Goal: Task Accomplishment & Management: Use online tool/utility

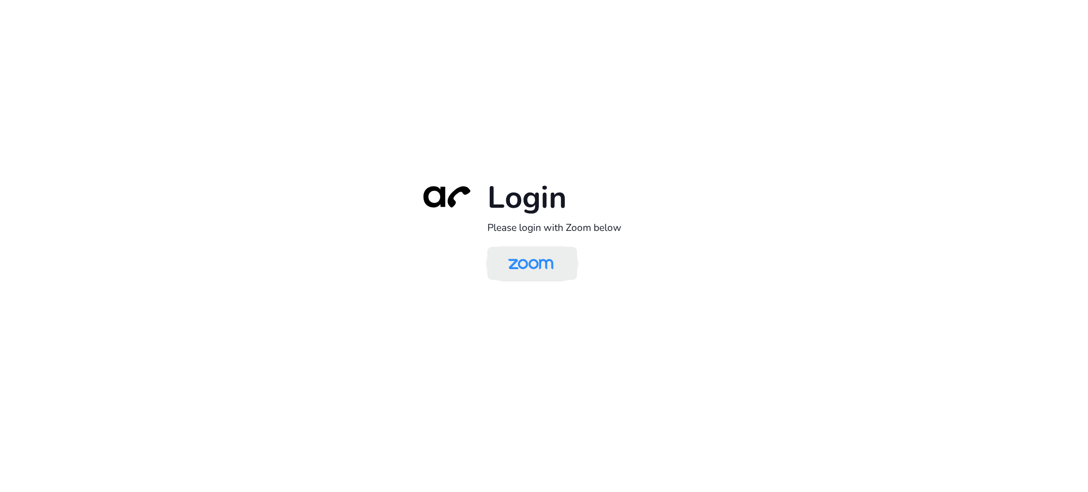
click at [546, 271] on img at bounding box center [530, 264] width 65 height 31
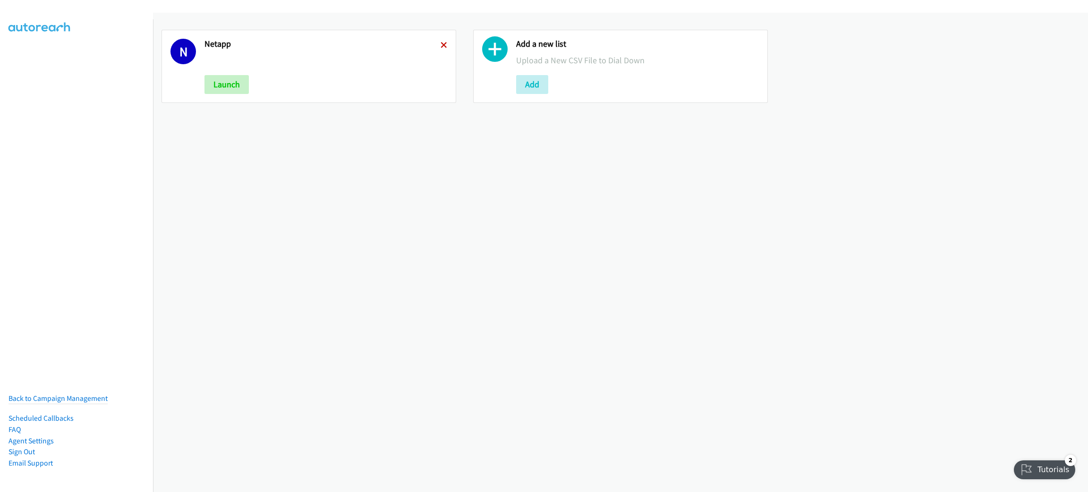
click at [441, 43] on icon at bounding box center [444, 46] width 7 height 7
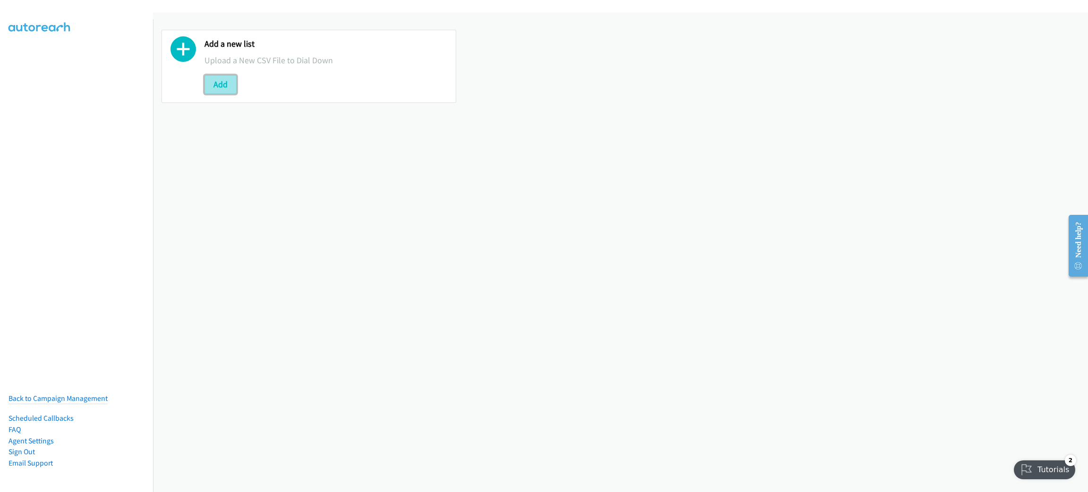
click at [231, 85] on button "Add" at bounding box center [220, 84] width 32 height 19
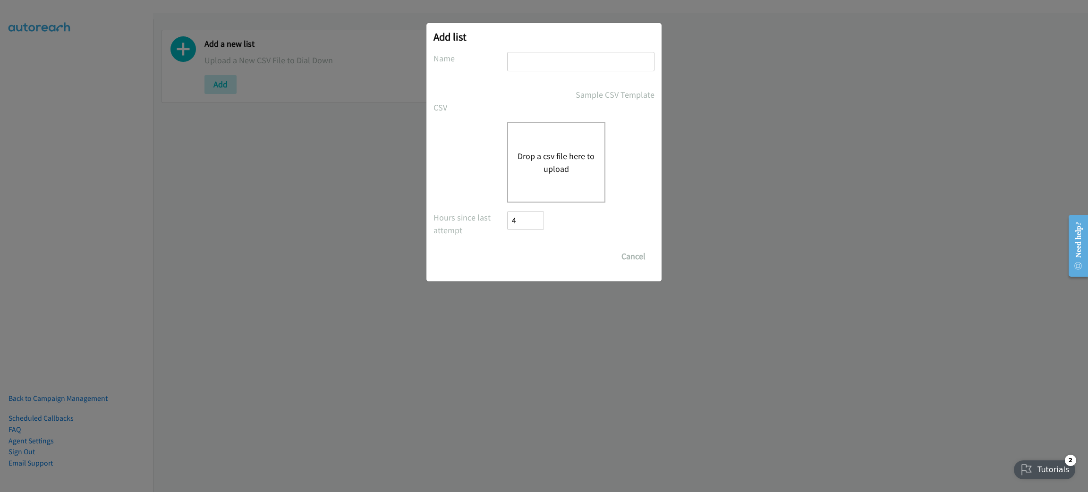
click at [571, 147] on div "Drop a csv file here to upload" at bounding box center [556, 162] width 98 height 80
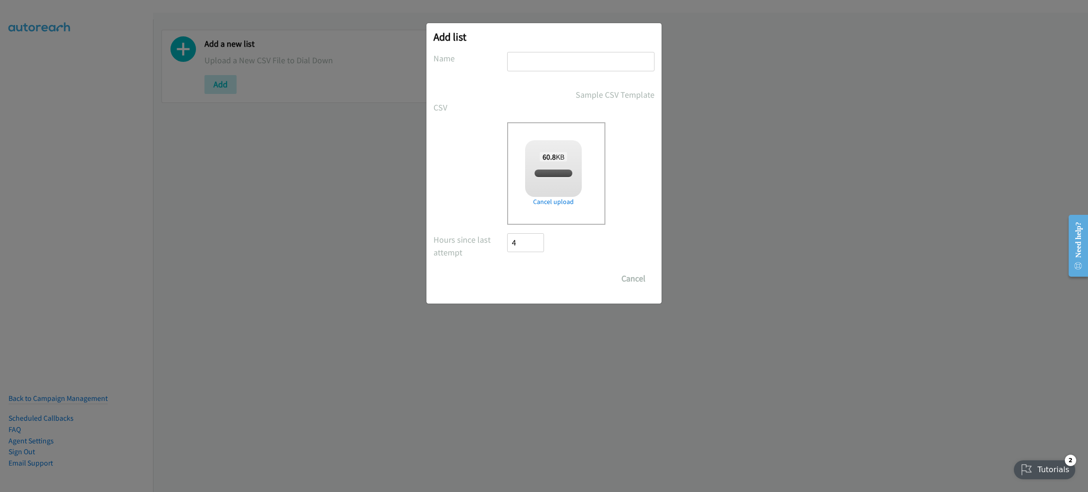
click at [553, 57] on input "text" at bounding box center [580, 61] width 147 height 19
type input "N"
checkbox input "true"
type input "Netapp"
click at [513, 283] on input "Save List" at bounding box center [532, 278] width 50 height 19
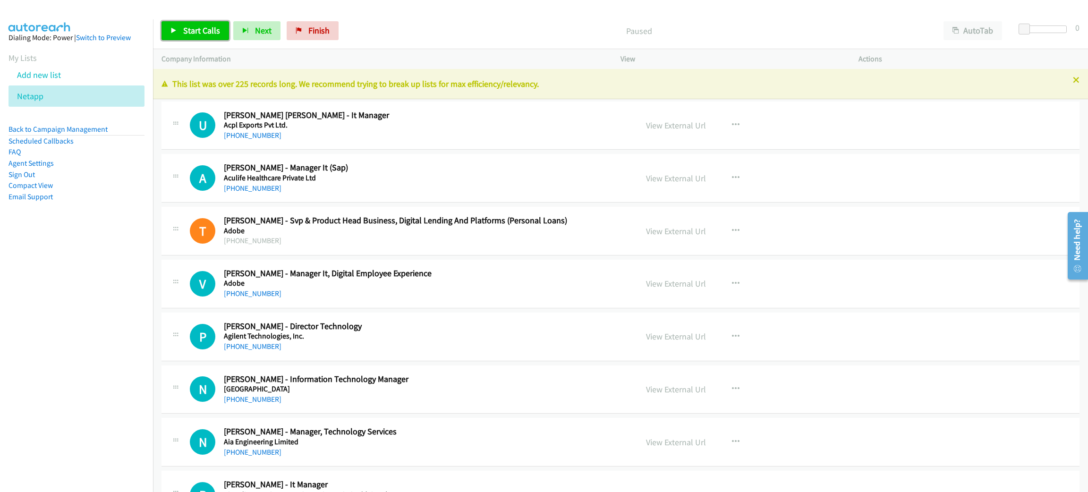
click at [194, 23] on link "Start Calls" at bounding box center [196, 30] width 68 height 19
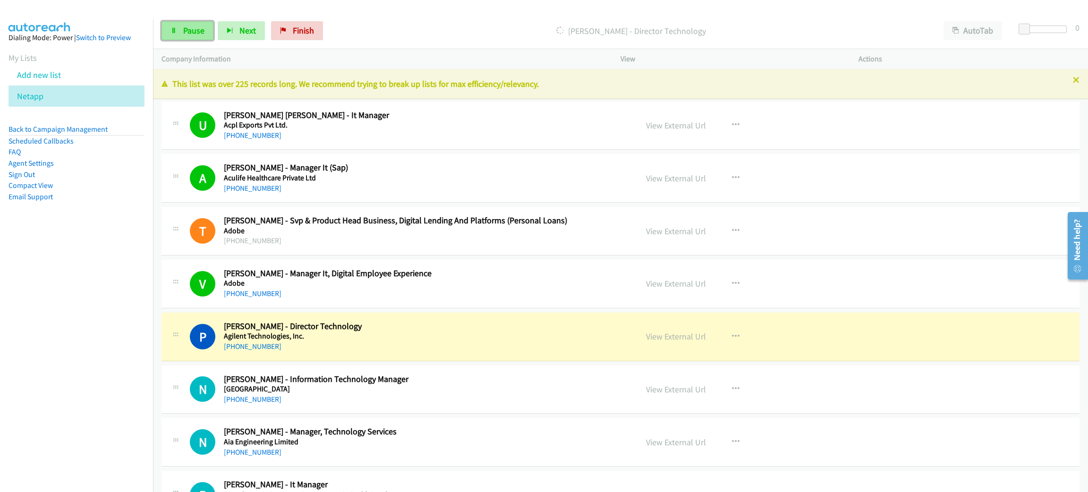
click at [184, 31] on span "Pause" at bounding box center [193, 30] width 21 height 11
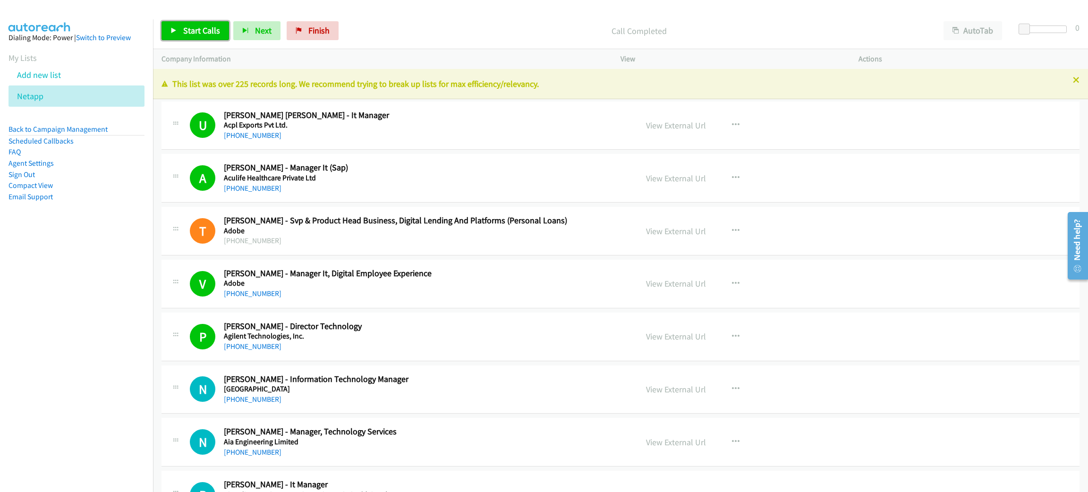
click at [195, 35] on span "Start Calls" at bounding box center [201, 30] width 37 height 11
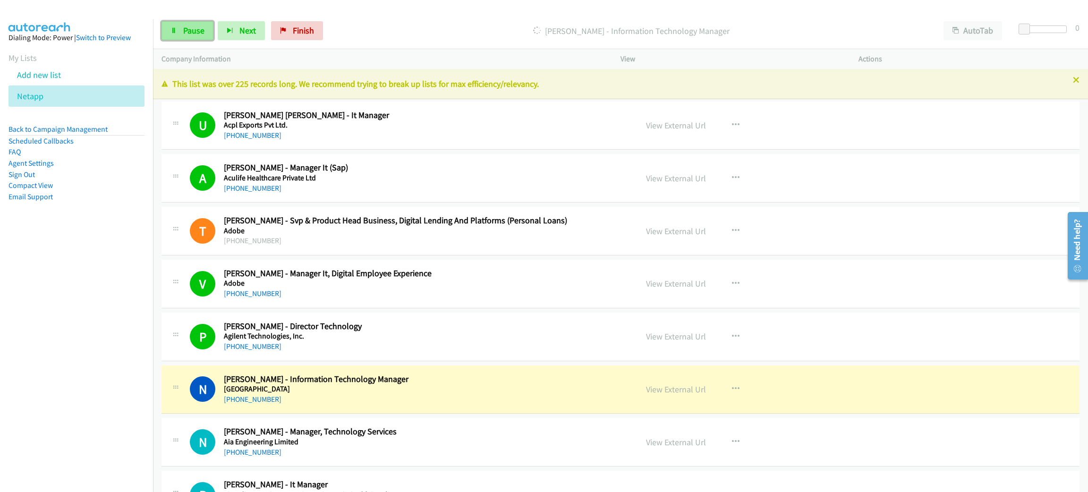
click at [191, 26] on span "Pause" at bounding box center [193, 30] width 21 height 11
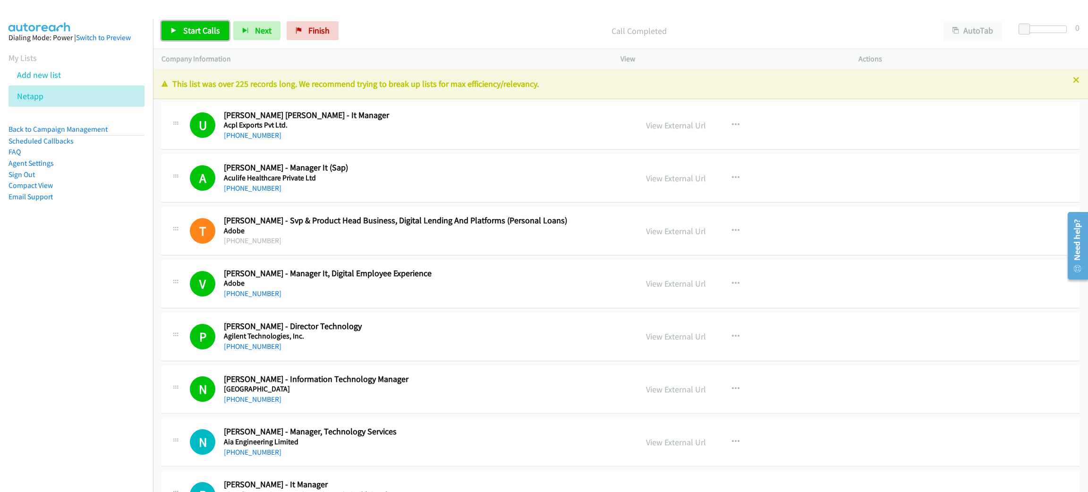
click at [181, 28] on link "Start Calls" at bounding box center [196, 30] width 68 height 19
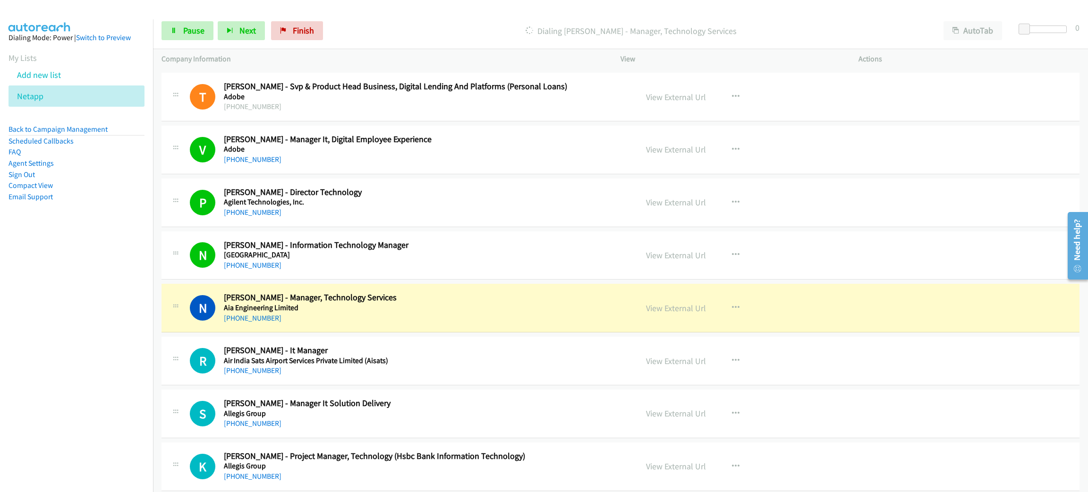
scroll to position [212, 0]
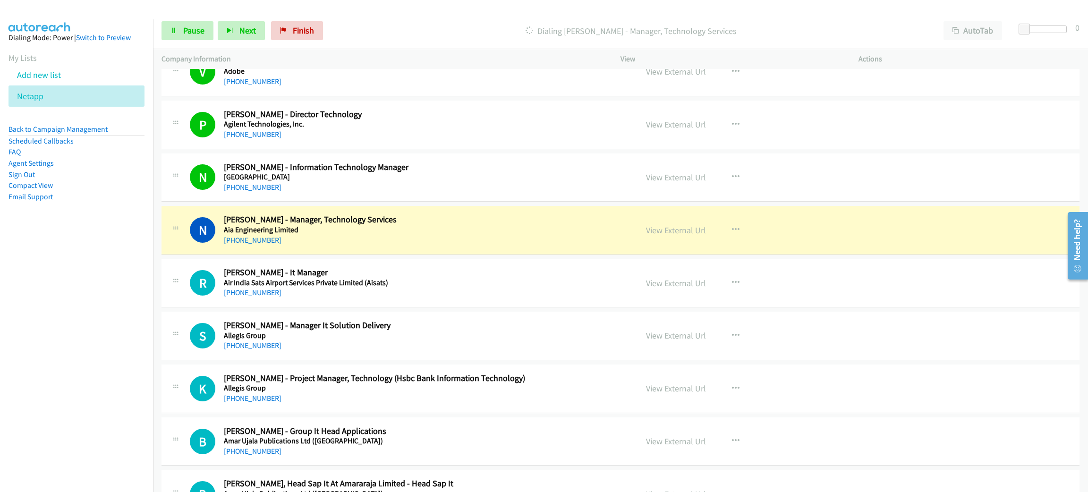
click at [442, 222] on h2 "N . Kumar - Manager, Technology Services" at bounding box center [424, 219] width 400 height 11
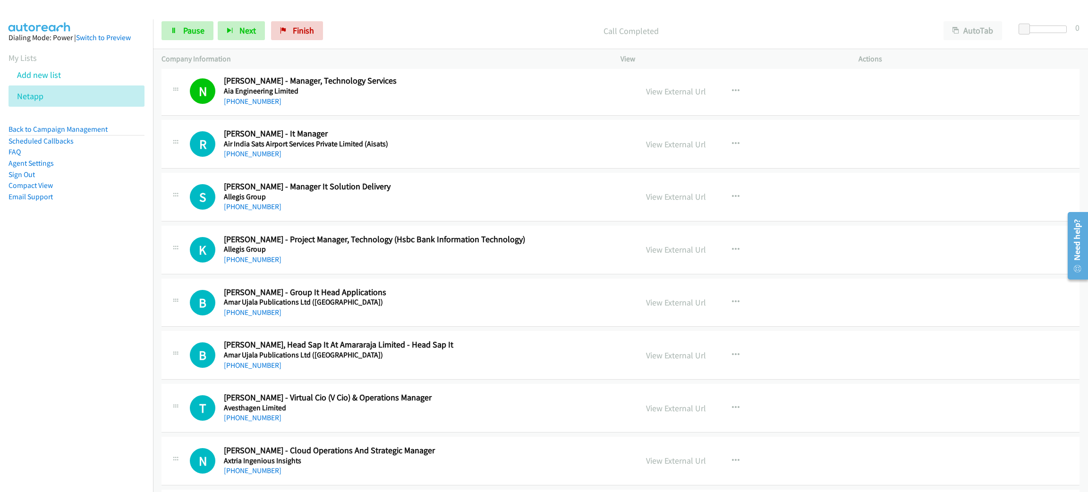
scroll to position [354, 0]
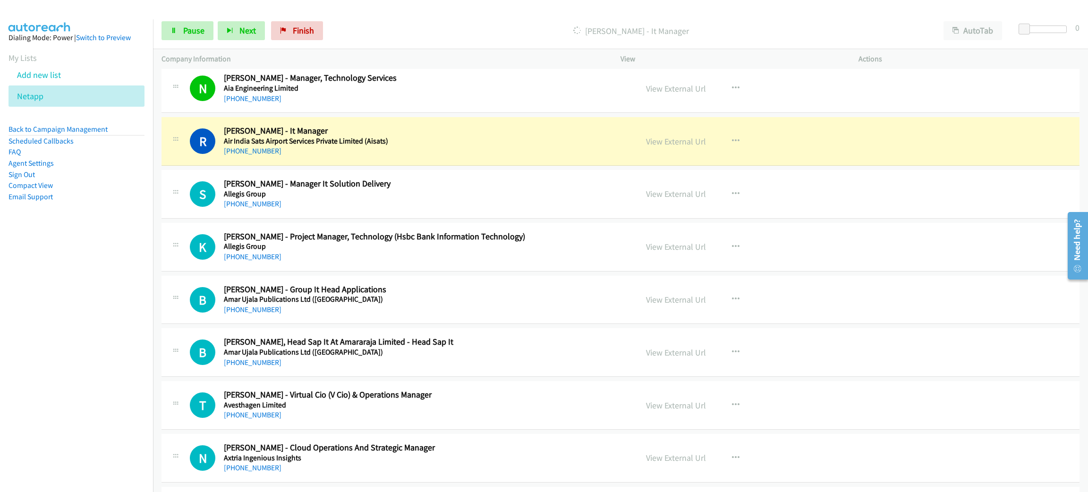
click at [489, 153] on div "+91 96778 59408" at bounding box center [424, 150] width 400 height 11
click at [650, 140] on link "View External Url" at bounding box center [676, 141] width 60 height 11
click at [295, 152] on div "+91 96778 59408" at bounding box center [424, 150] width 400 height 11
click at [192, 24] on link "Pause" at bounding box center [188, 30] width 52 height 19
click at [668, 141] on link "View External Url" at bounding box center [676, 141] width 60 height 11
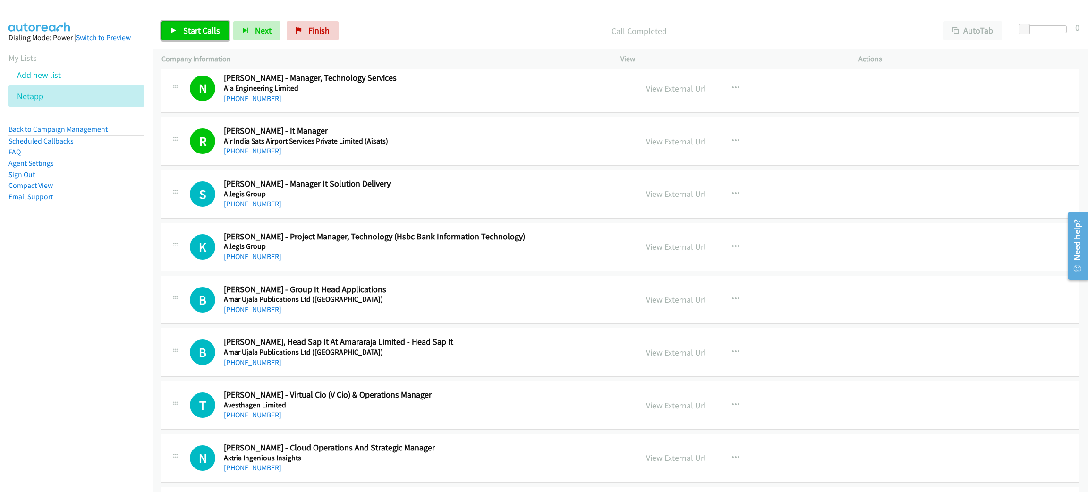
click at [210, 26] on span "Start Calls" at bounding box center [201, 30] width 37 height 11
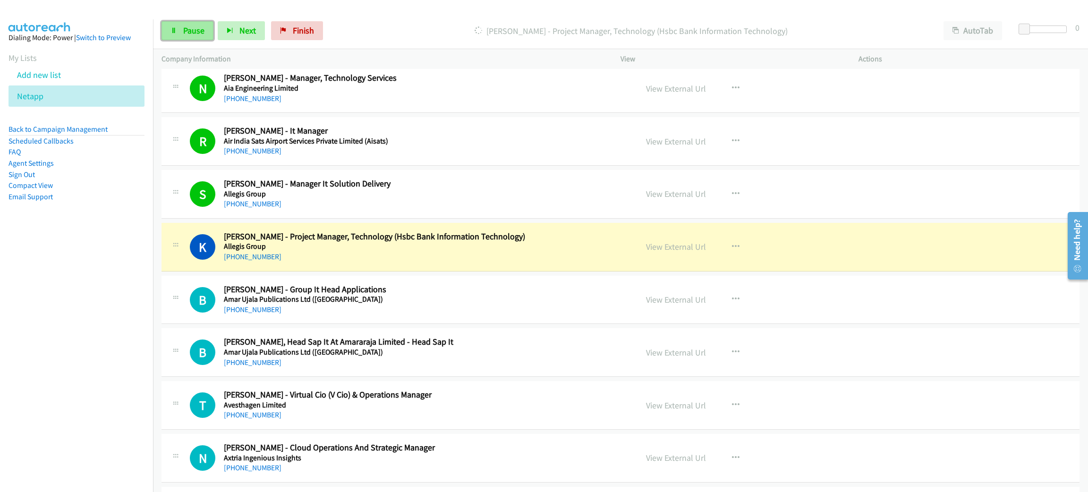
click at [198, 26] on span "Pause" at bounding box center [193, 30] width 21 height 11
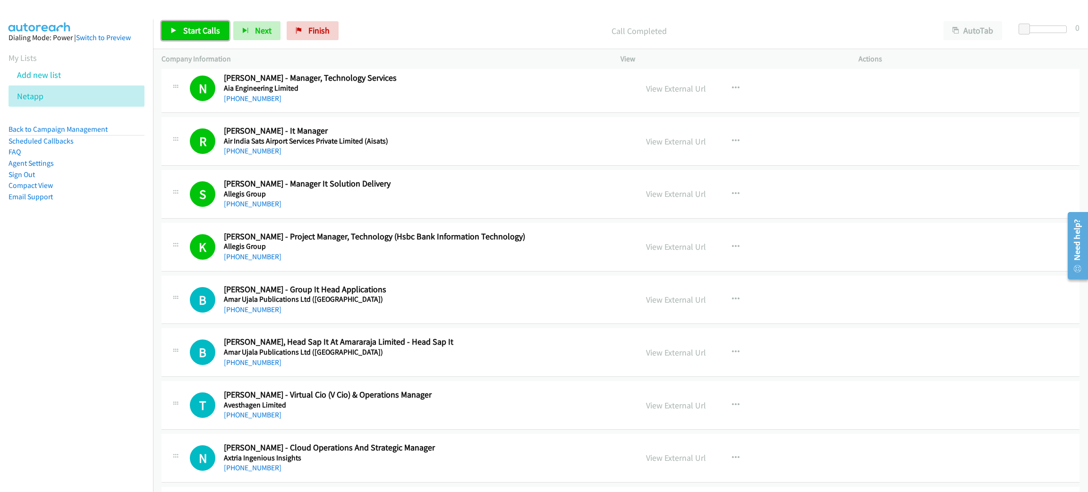
click at [197, 24] on link "Start Calls" at bounding box center [196, 30] width 68 height 19
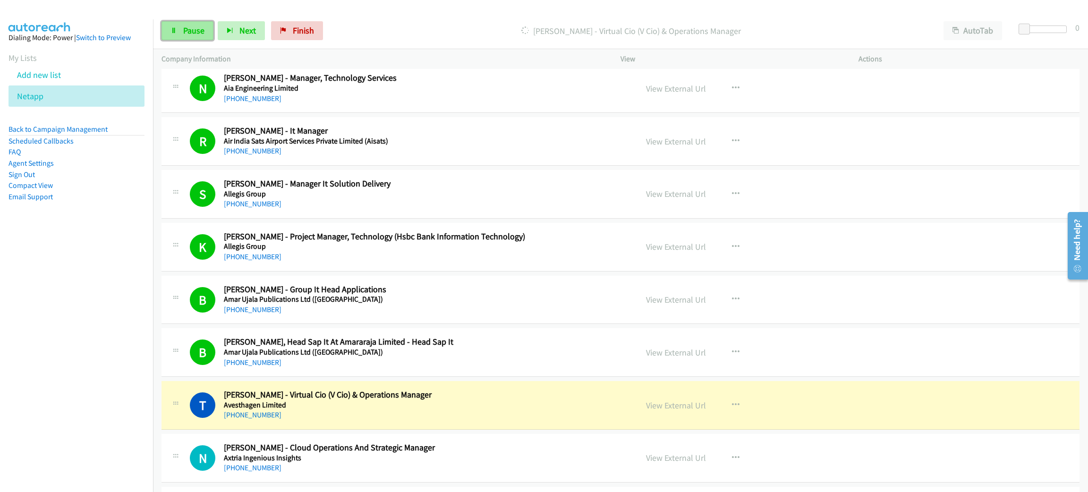
click at [185, 34] on span "Pause" at bounding box center [193, 30] width 21 height 11
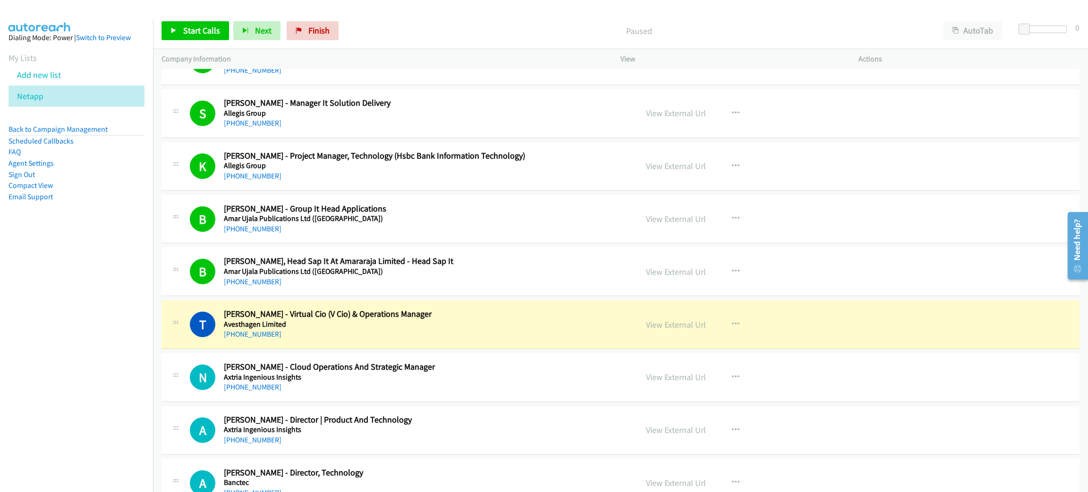
scroll to position [496, 0]
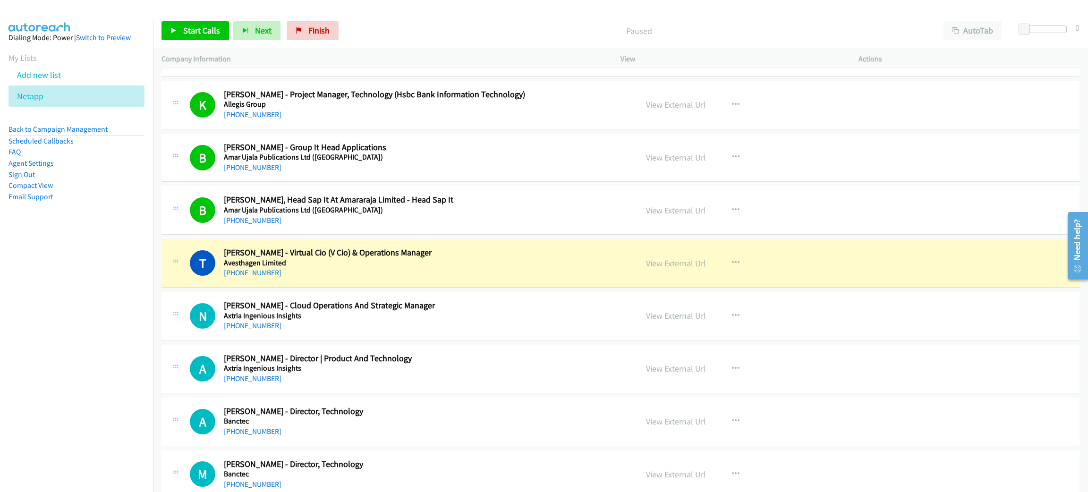
click at [321, 266] on h5 "Avesthagen Limited" at bounding box center [424, 262] width 400 height 9
click at [676, 262] on link "View External Url" at bounding box center [676, 263] width 60 height 11
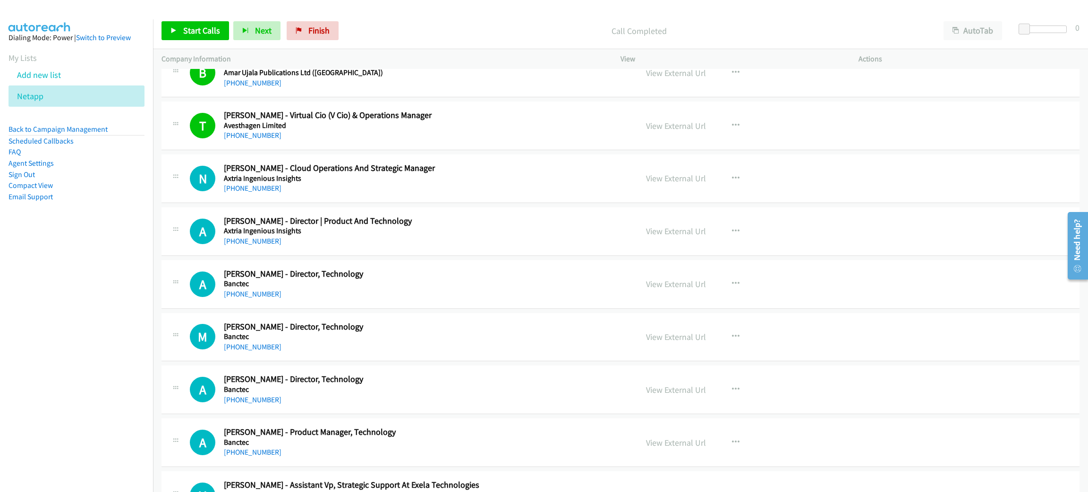
scroll to position [637, 0]
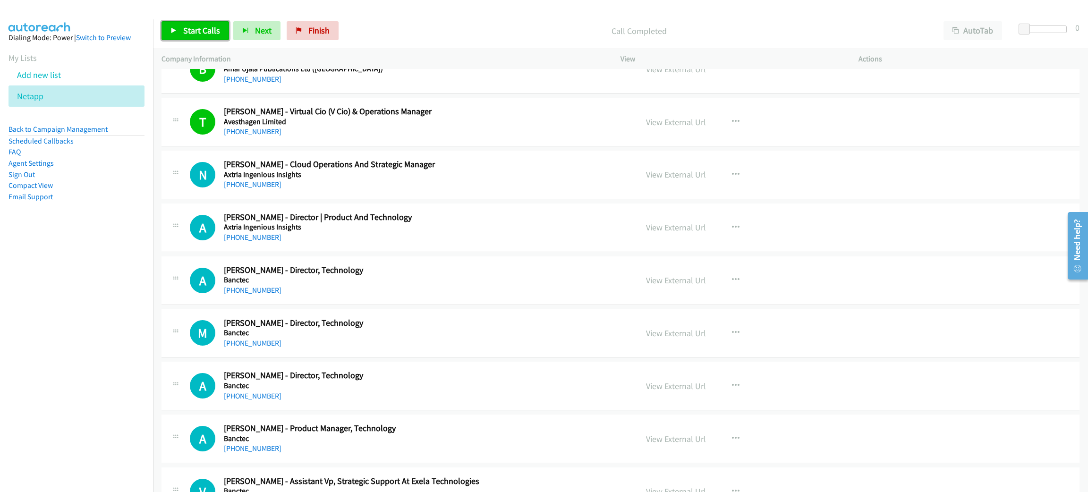
click at [178, 35] on link "Start Calls" at bounding box center [196, 30] width 68 height 19
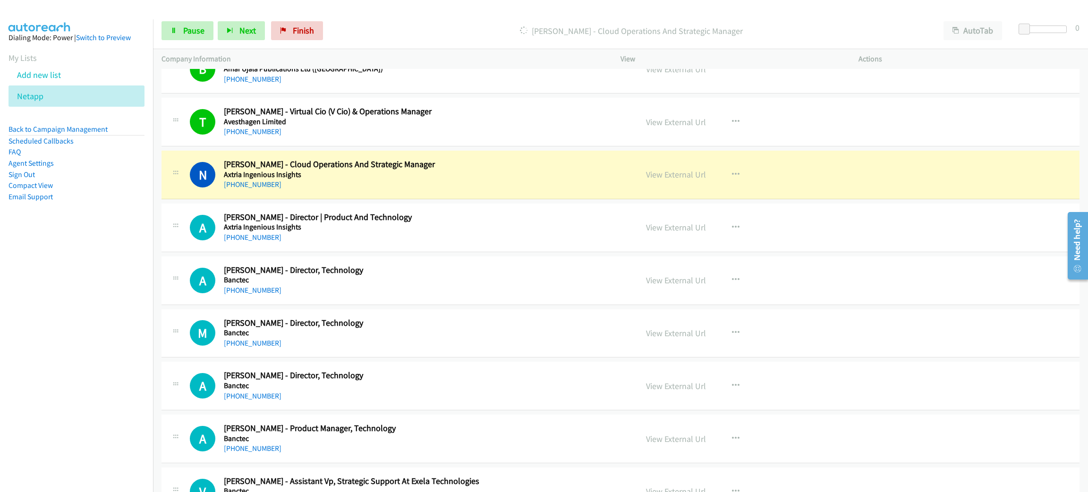
click at [410, 16] on div "Start Calls Pause Next Finish Dialing Nandkishor Sharma - Cloud Operations And …" at bounding box center [620, 31] width 935 height 36
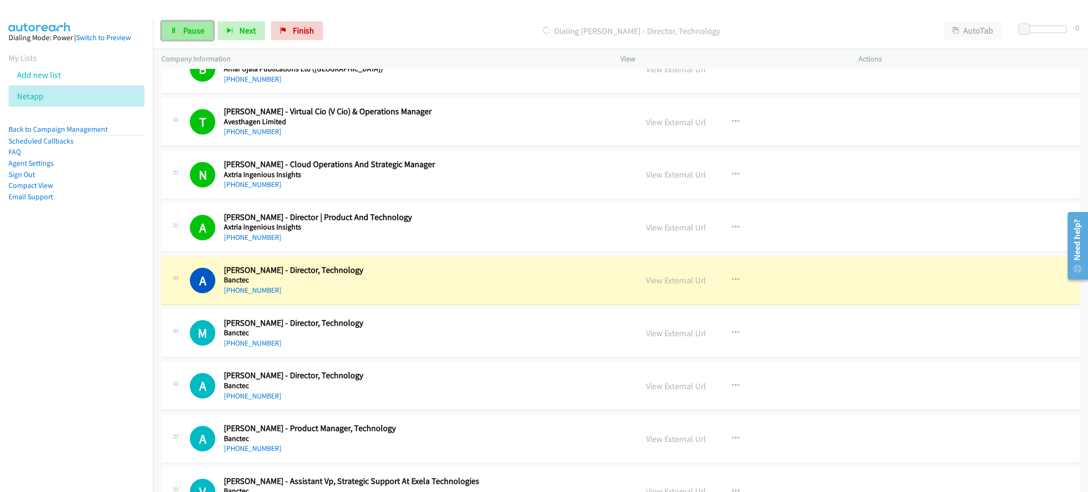
click at [188, 33] on span "Pause" at bounding box center [193, 30] width 21 height 11
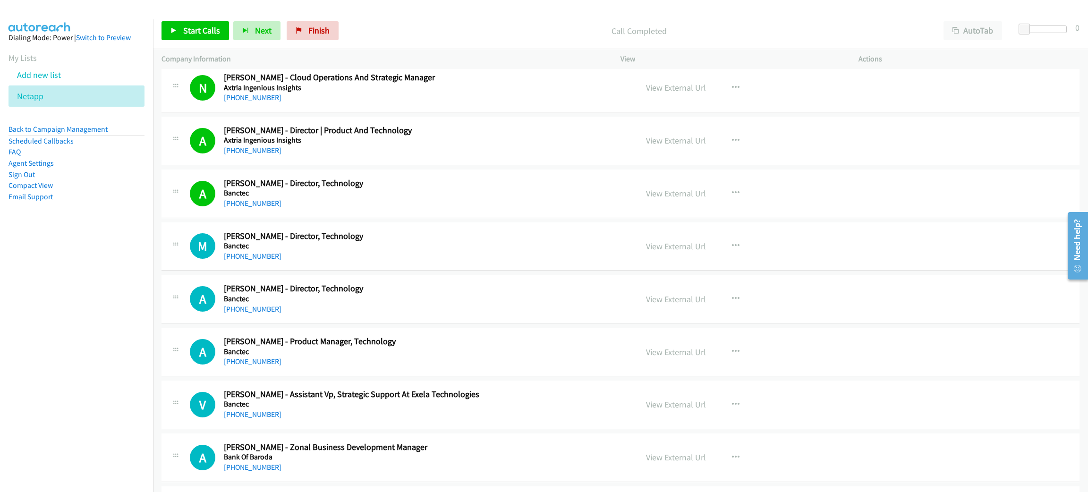
scroll to position [779, 0]
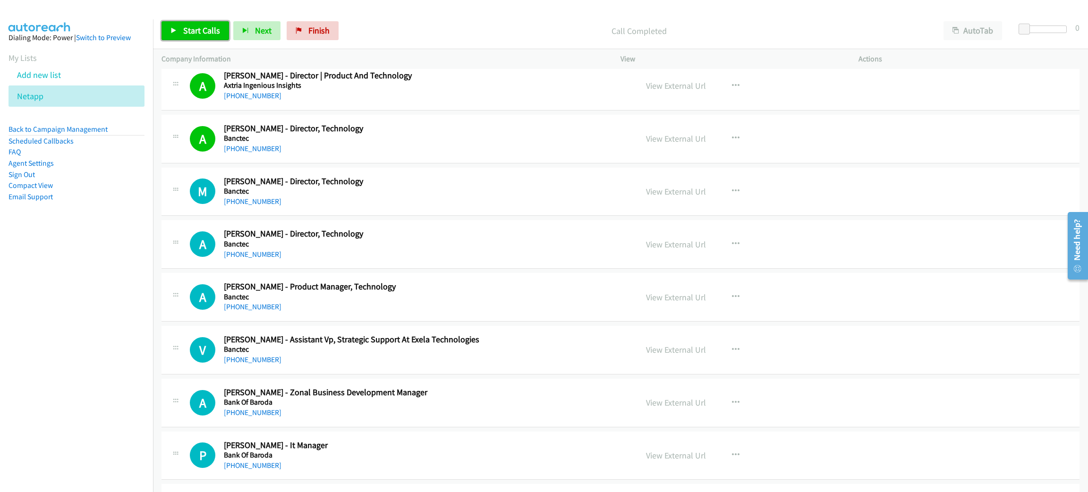
click at [200, 30] on span "Start Calls" at bounding box center [201, 30] width 37 height 11
click at [189, 30] on span "Pause" at bounding box center [193, 30] width 21 height 11
click at [195, 31] on span "Start Calls" at bounding box center [201, 30] width 37 height 11
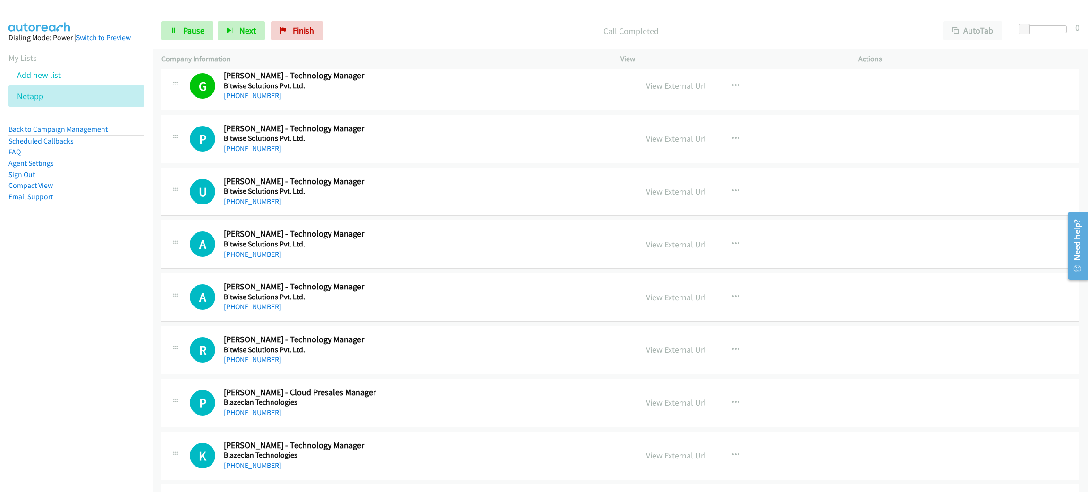
scroll to position [1345, 0]
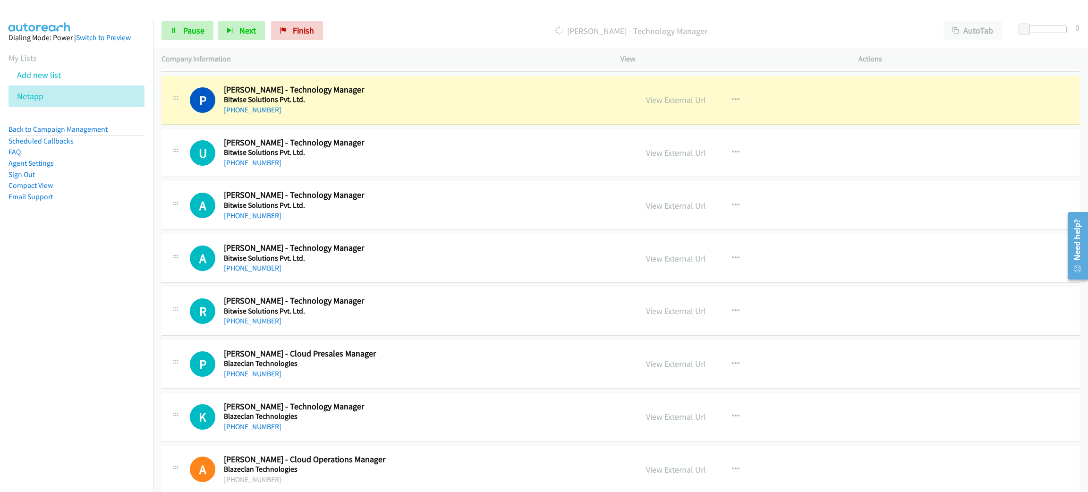
drag, startPoint x: 426, startPoint y: 99, endPoint x: 443, endPoint y: 104, distance: 18.1
click at [426, 99] on h5 "Bitwise Solutions Pvt. Ltd." at bounding box center [424, 99] width 400 height 9
click at [684, 104] on link "View External Url" at bounding box center [676, 99] width 60 height 11
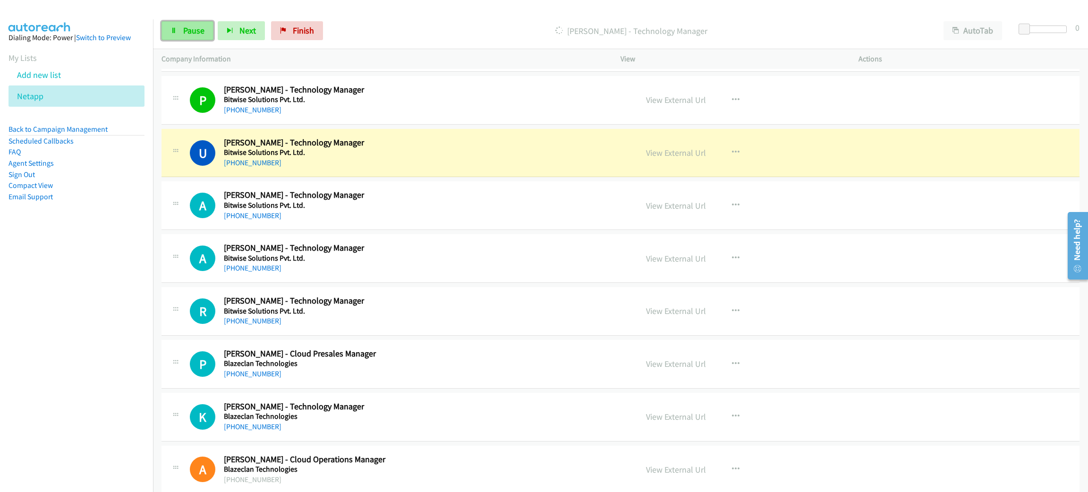
click at [186, 25] on span "Pause" at bounding box center [193, 30] width 21 height 11
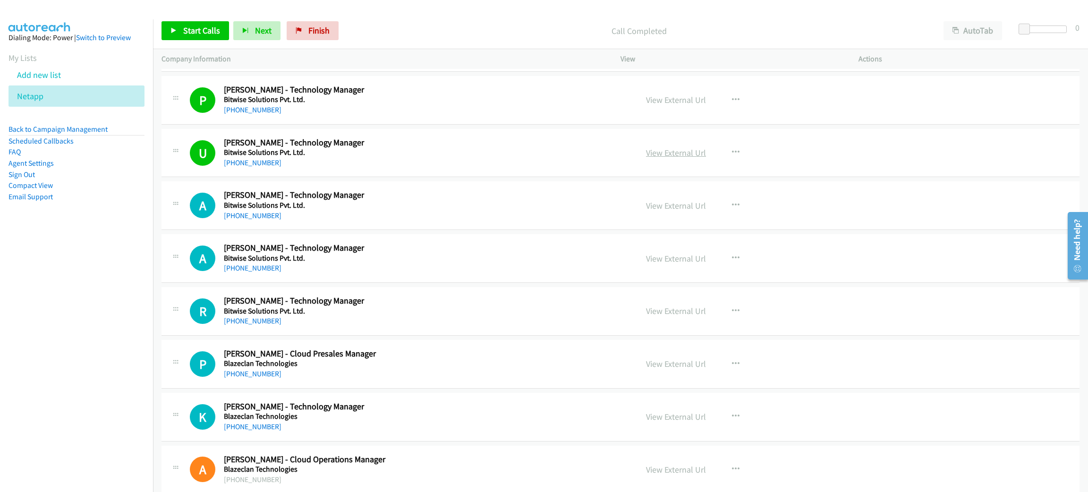
click at [674, 151] on link "View External Url" at bounding box center [676, 152] width 60 height 11
click at [211, 28] on span "Start Calls" at bounding box center [201, 30] width 37 height 11
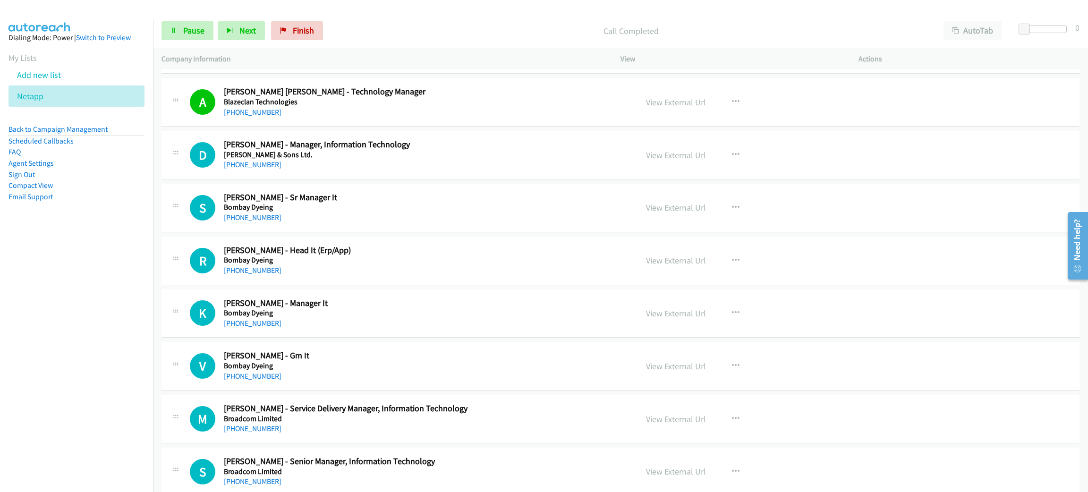
scroll to position [1770, 0]
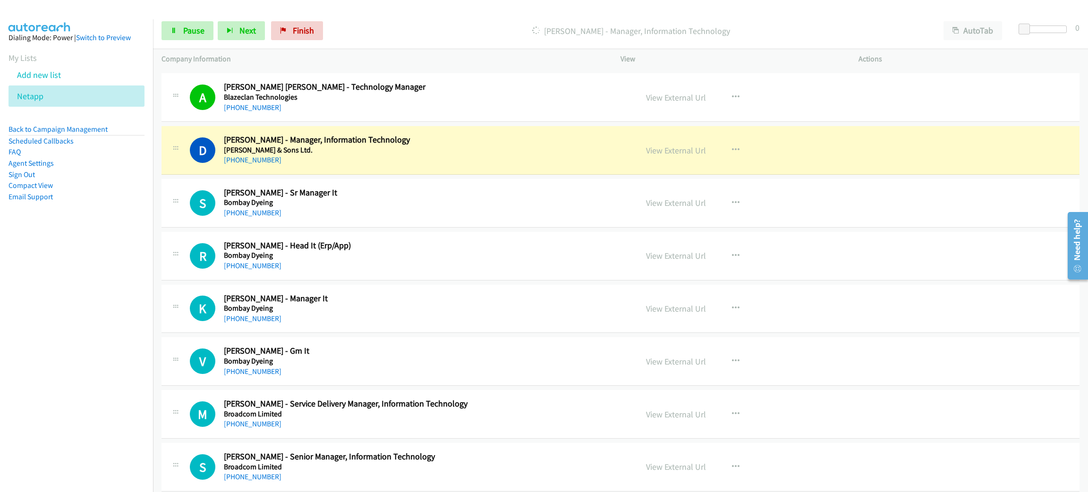
click at [171, 20] on div "Start Calls Pause Next Finish Dialing Devendra Yadav - Manager, Information Tec…" at bounding box center [620, 31] width 935 height 36
click at [172, 25] on link "Pause" at bounding box center [188, 30] width 52 height 19
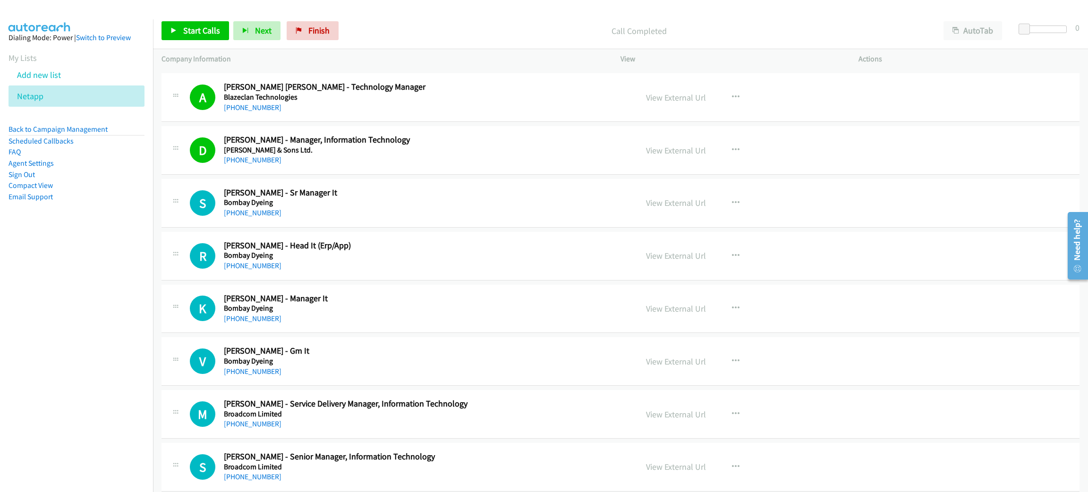
click at [442, 13] on div "Start Calls Pause Next Finish Call Completed AutoTab AutoTab 0" at bounding box center [620, 31] width 935 height 36
click at [219, 33] on span "Start Calls" at bounding box center [201, 30] width 37 height 11
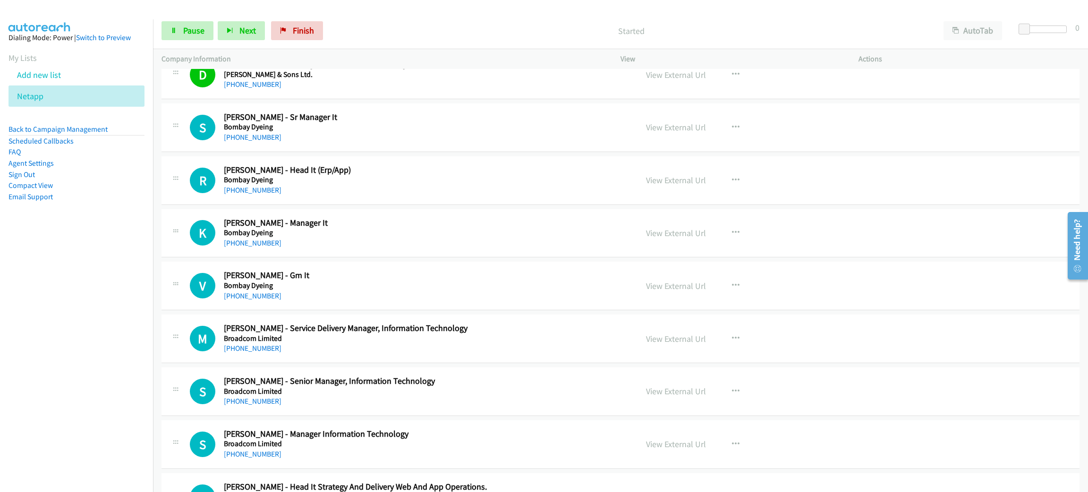
scroll to position [1841, 0]
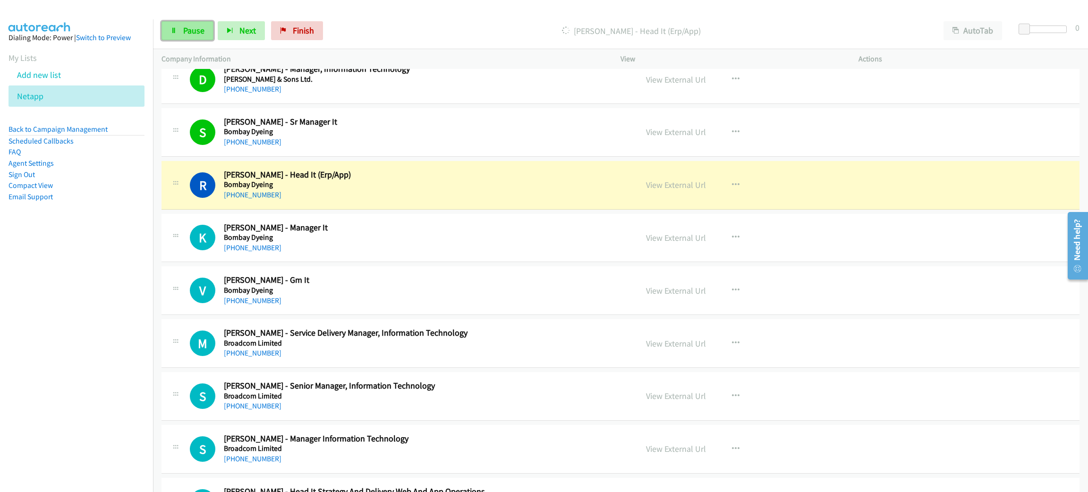
click at [189, 34] on span "Pause" at bounding box center [193, 30] width 21 height 11
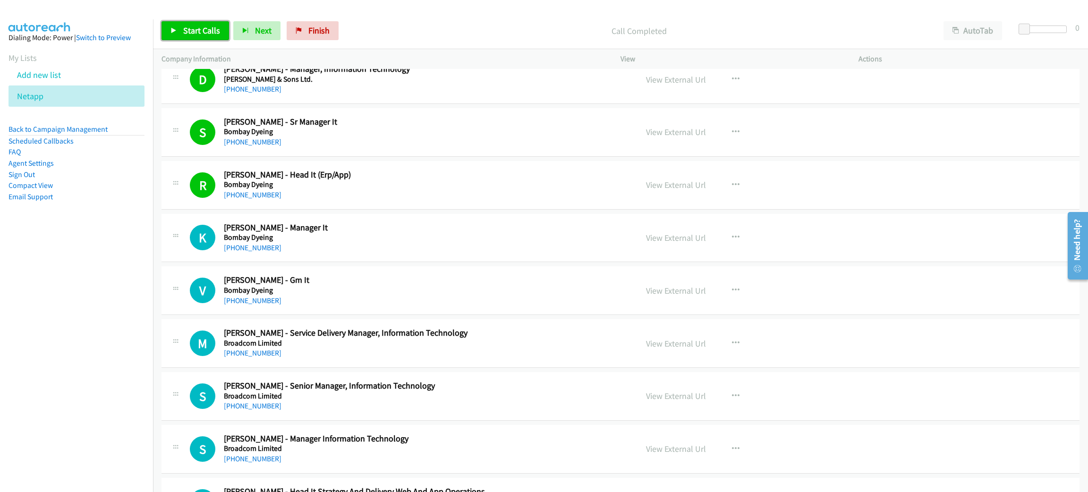
click at [211, 28] on span "Start Calls" at bounding box center [201, 30] width 37 height 11
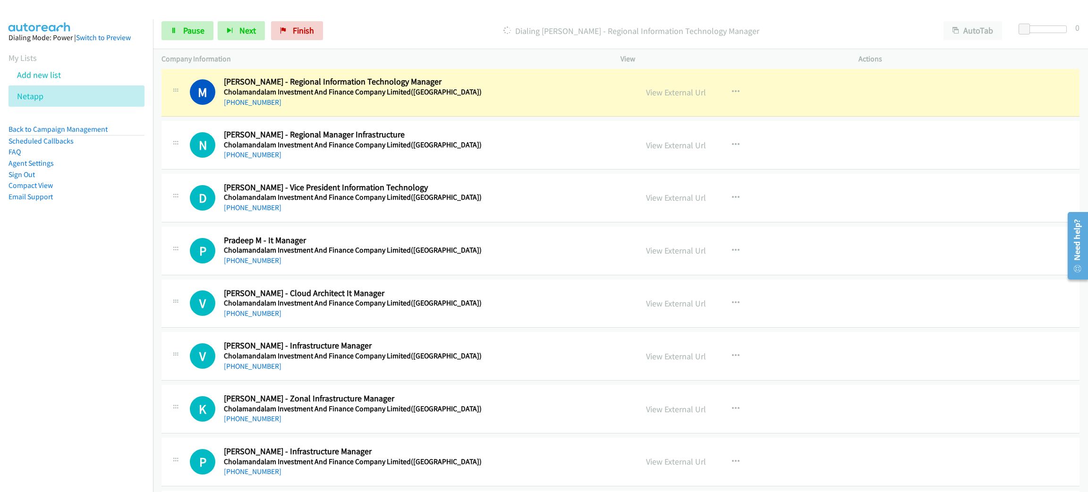
scroll to position [2550, 0]
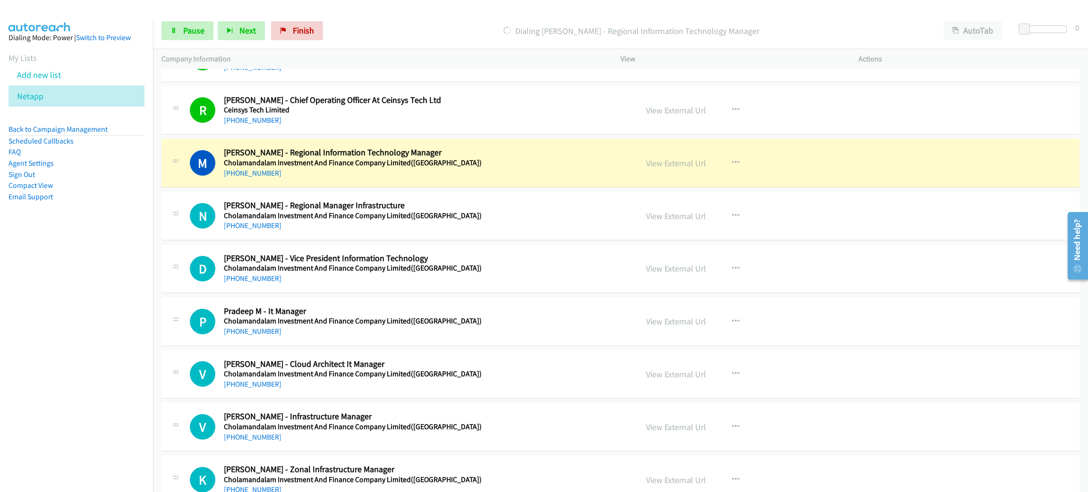
click at [407, 174] on div "+91 84739 14455" at bounding box center [424, 173] width 400 height 11
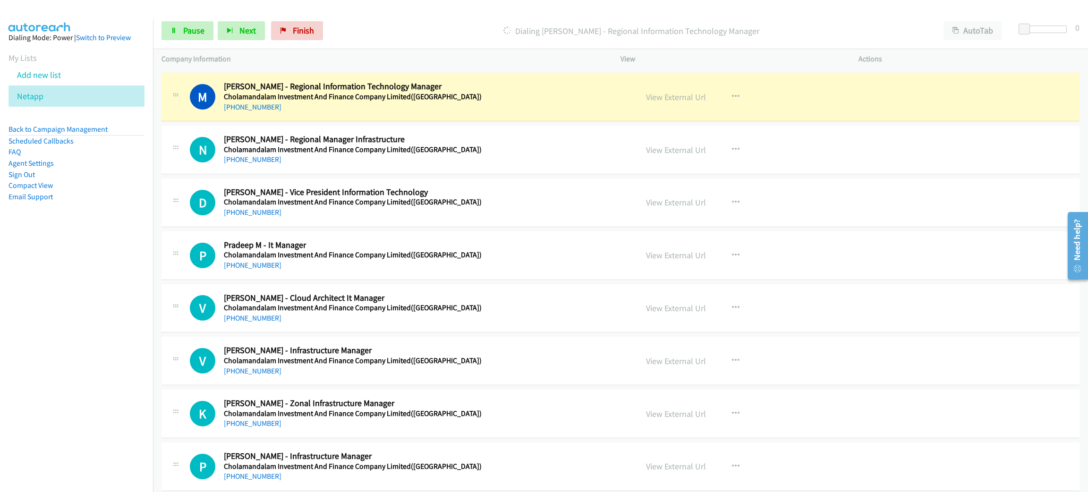
scroll to position [2620, 0]
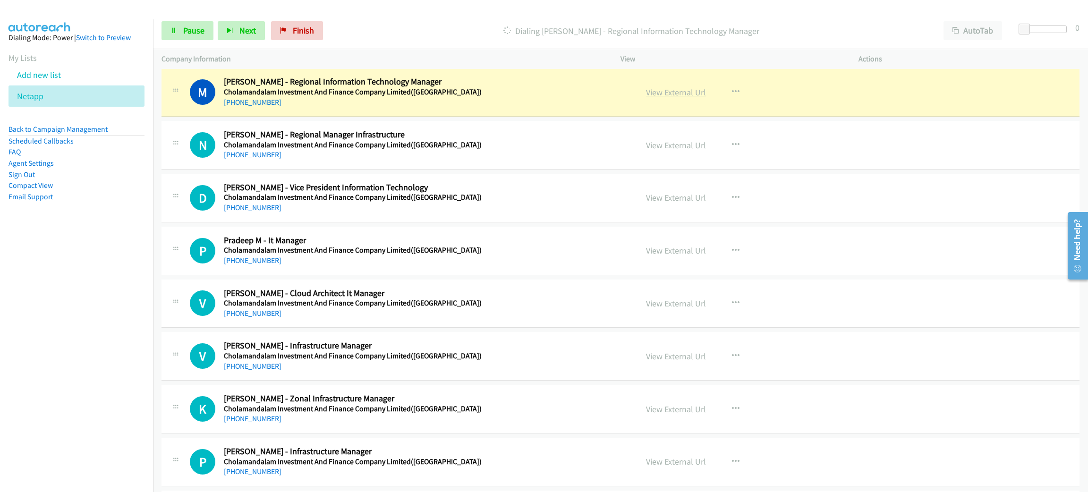
click at [660, 98] on link "View External Url" at bounding box center [676, 92] width 60 height 11
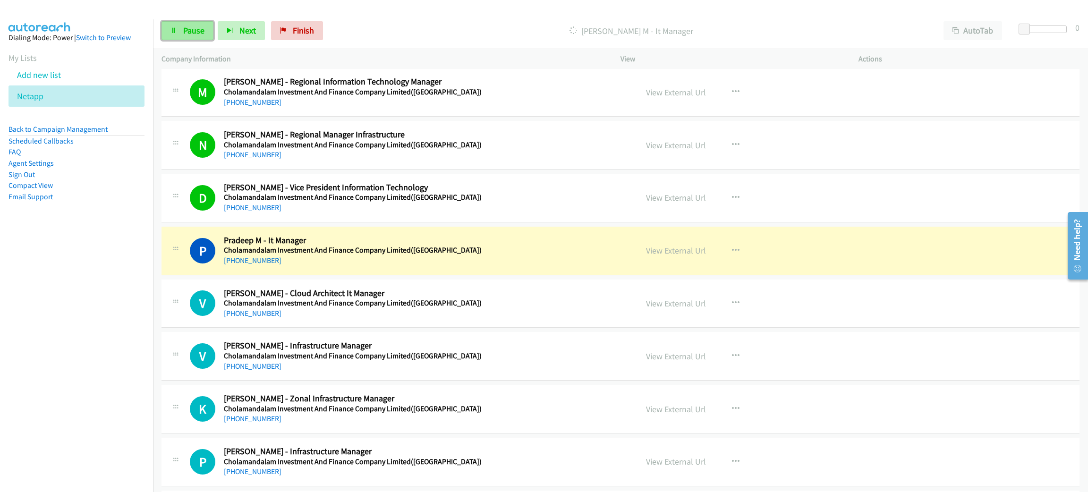
click at [205, 28] on link "Pause" at bounding box center [188, 30] width 52 height 19
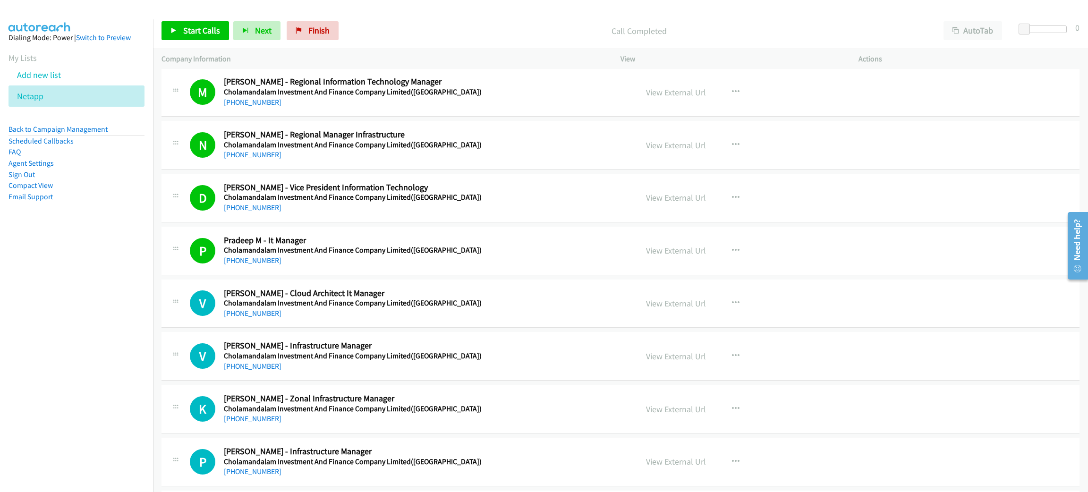
click at [76, 324] on nav "Dialing Mode: Power | Switch to Preview My Lists Add new list Netapp Back to Ca…" at bounding box center [76, 265] width 153 height 492
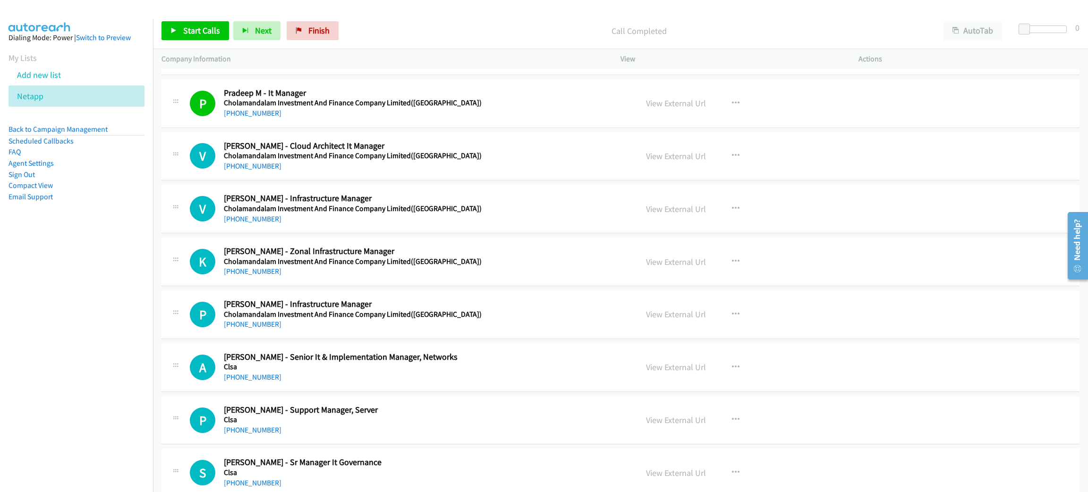
scroll to position [2762, 0]
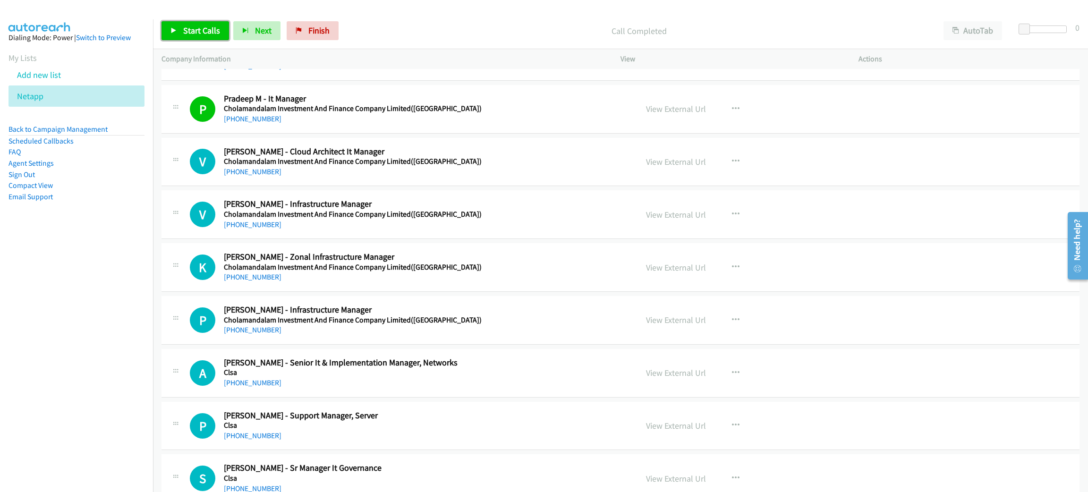
click at [183, 34] on span "Start Calls" at bounding box center [201, 30] width 37 height 11
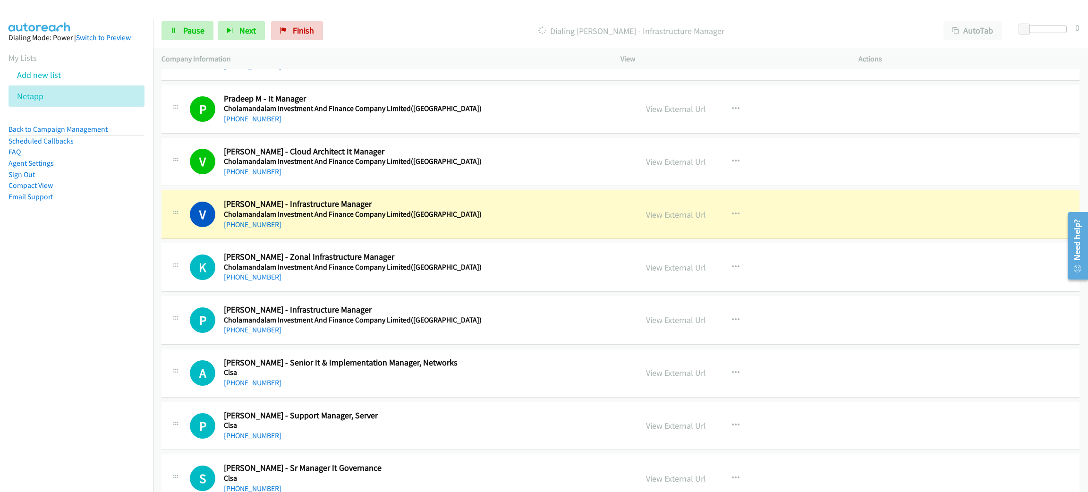
drag, startPoint x: 413, startPoint y: 197, endPoint x: 422, endPoint y: 197, distance: 9.0
click at [413, 198] on div "V Callback Scheduled Vikram Pratap Yadav - Infrastructure Manager Cholamandalam…" at bounding box center [621, 214] width 918 height 49
click at [701, 217] on div "View External Url View External Url Schedule/Manage Callback Start Calls Here R…" at bounding box center [761, 214] width 247 height 31
click at [700, 218] on div "View External Url View External Url Schedule/Manage Callback Start Calls Here R…" at bounding box center [761, 214] width 247 height 31
click at [695, 217] on link "View External Url" at bounding box center [676, 214] width 60 height 11
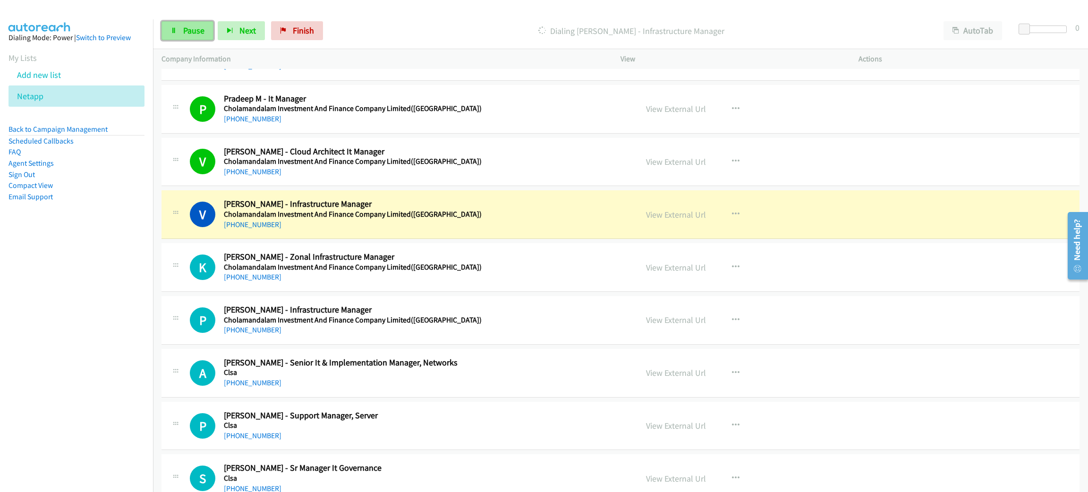
click at [177, 25] on link "Pause" at bounding box center [188, 30] width 52 height 19
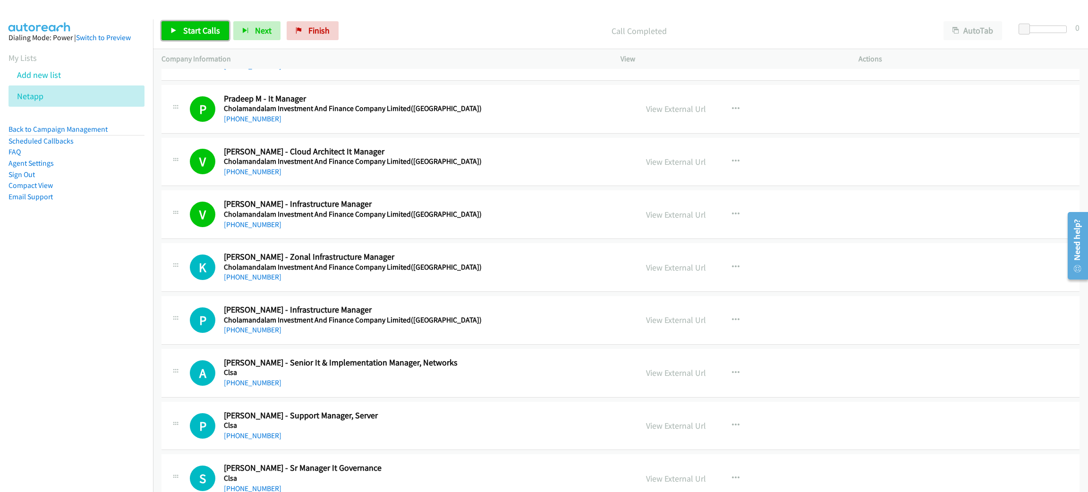
click at [200, 31] on span "Start Calls" at bounding box center [201, 30] width 37 height 11
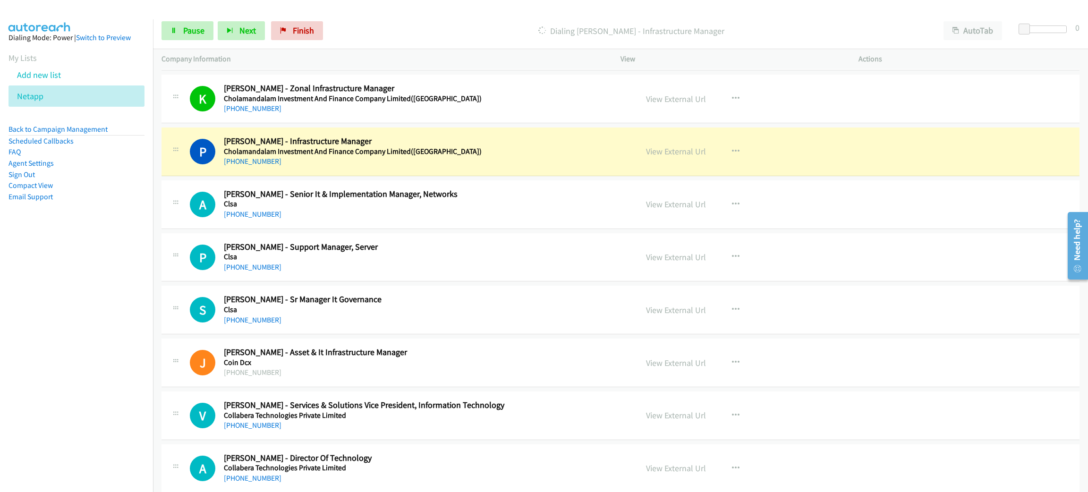
scroll to position [2975, 0]
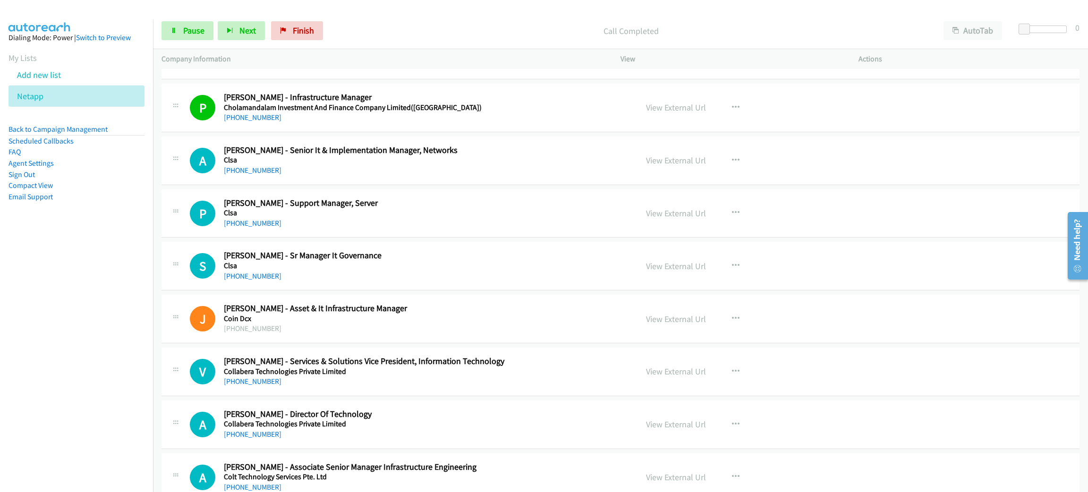
click at [413, 109] on h5 "Cholamandalam Investment And Finance Company Limited(india)" at bounding box center [424, 107] width 400 height 9
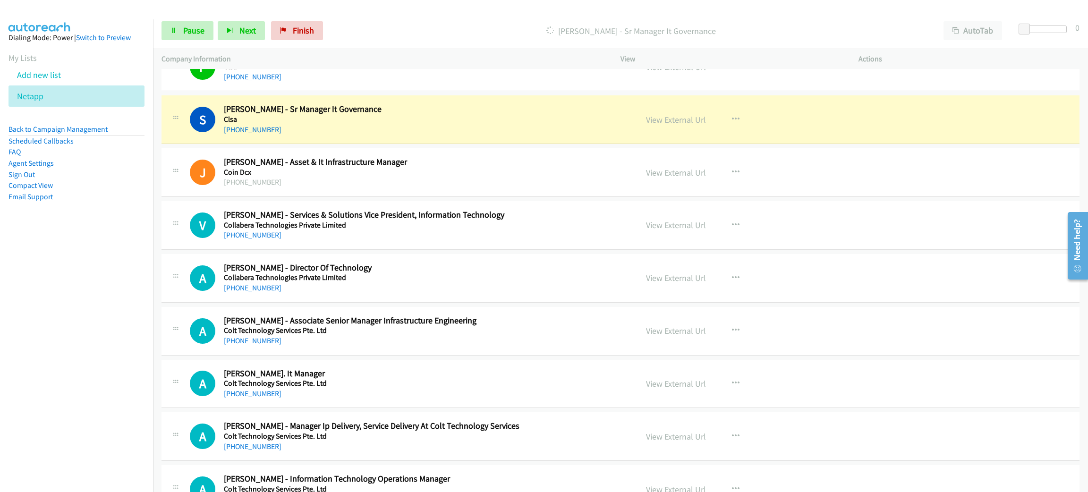
scroll to position [3116, 0]
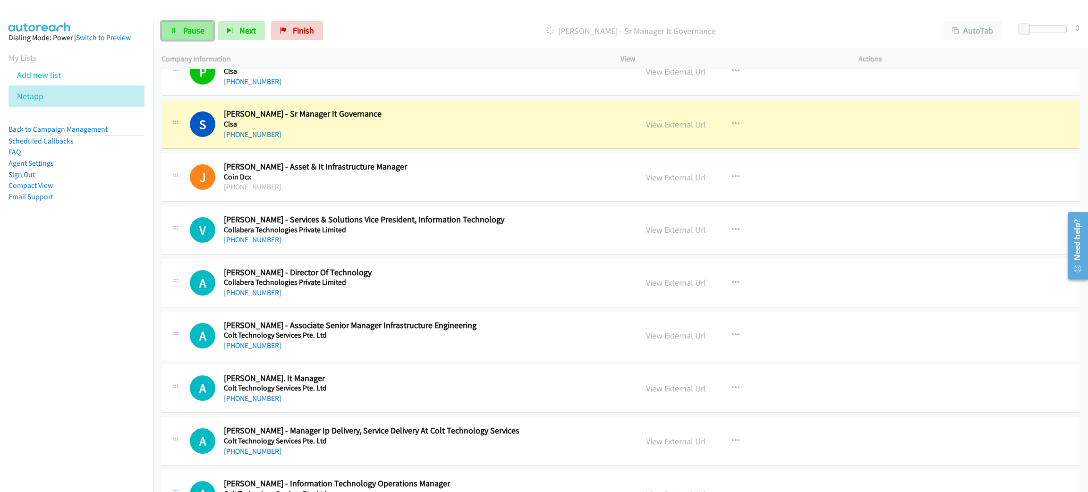
click at [210, 33] on link "Pause" at bounding box center [188, 30] width 52 height 19
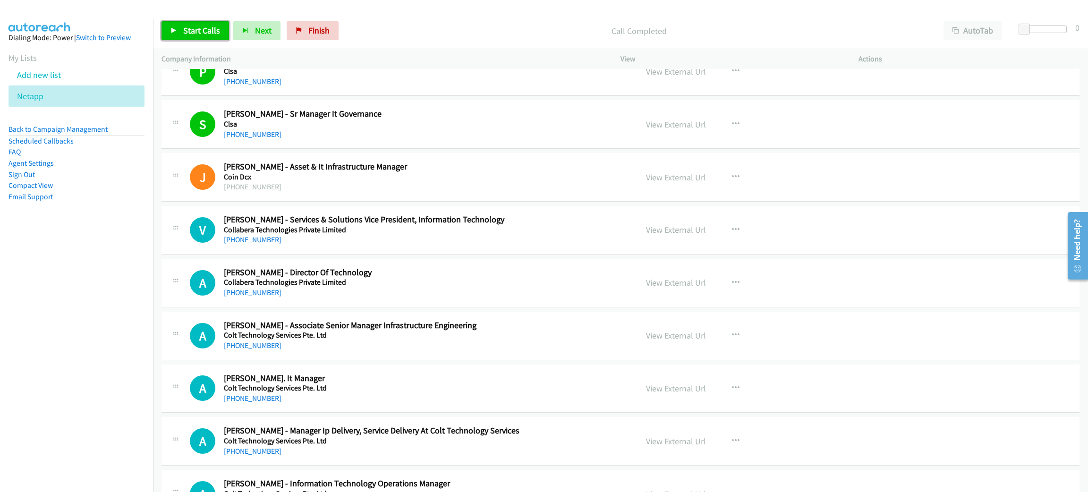
click at [211, 29] on span "Start Calls" at bounding box center [201, 30] width 37 height 11
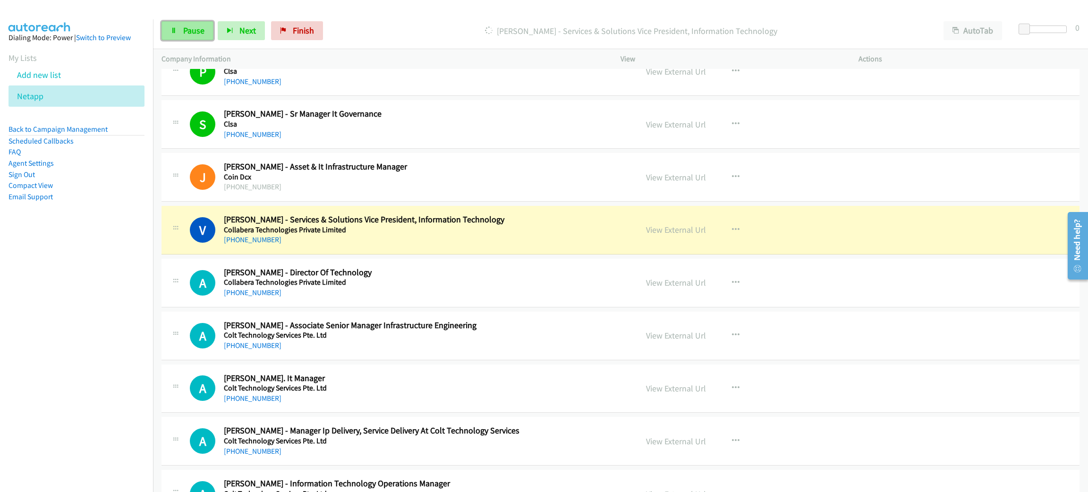
click at [179, 28] on link "Pause" at bounding box center [188, 30] width 52 height 19
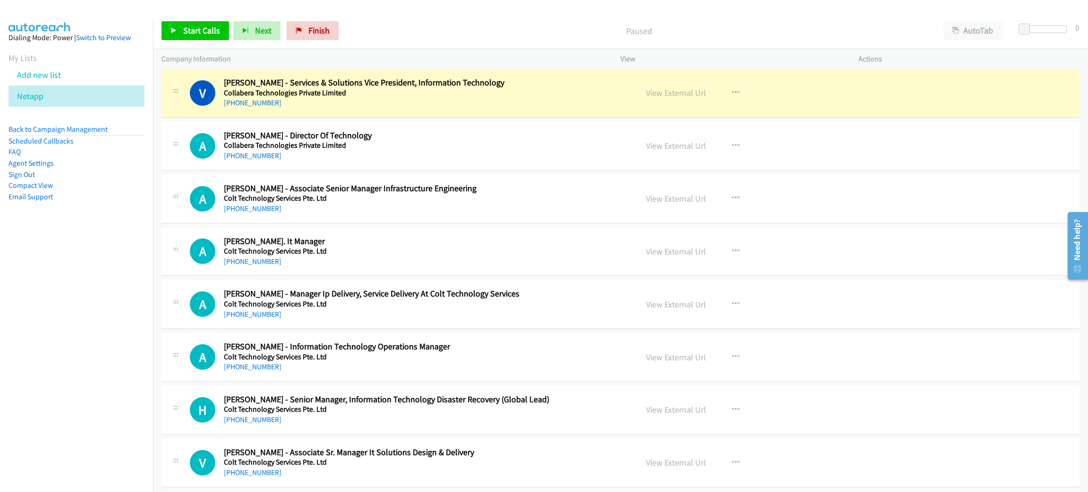
scroll to position [3258, 0]
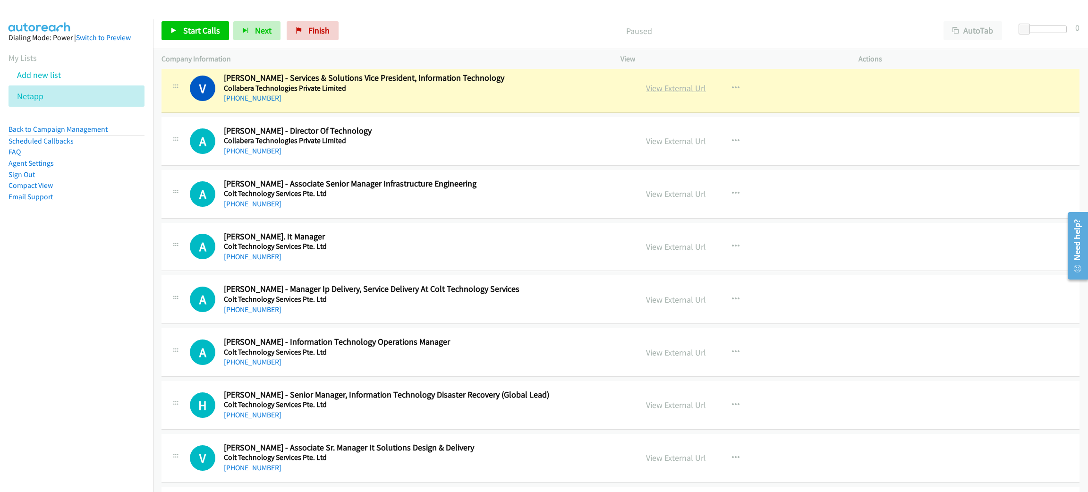
click at [664, 94] on link "View External Url" at bounding box center [676, 88] width 60 height 11
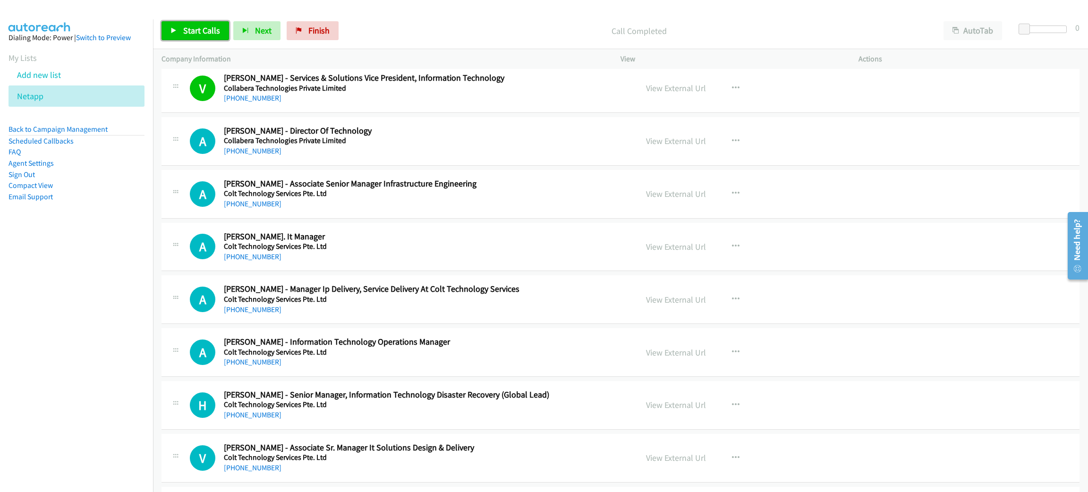
click at [212, 26] on span "Start Calls" at bounding box center [201, 30] width 37 height 11
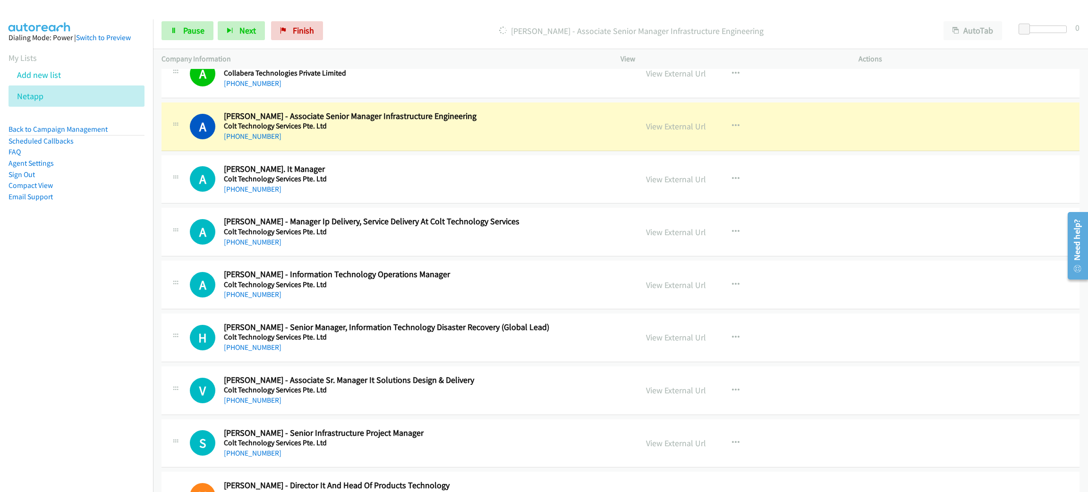
scroll to position [3329, 0]
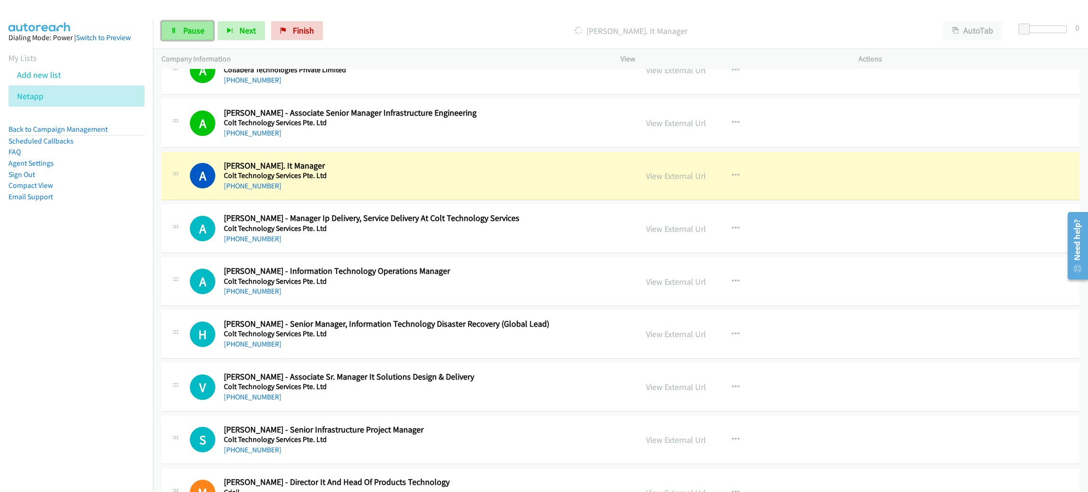
click at [187, 32] on span "Pause" at bounding box center [193, 30] width 21 height 11
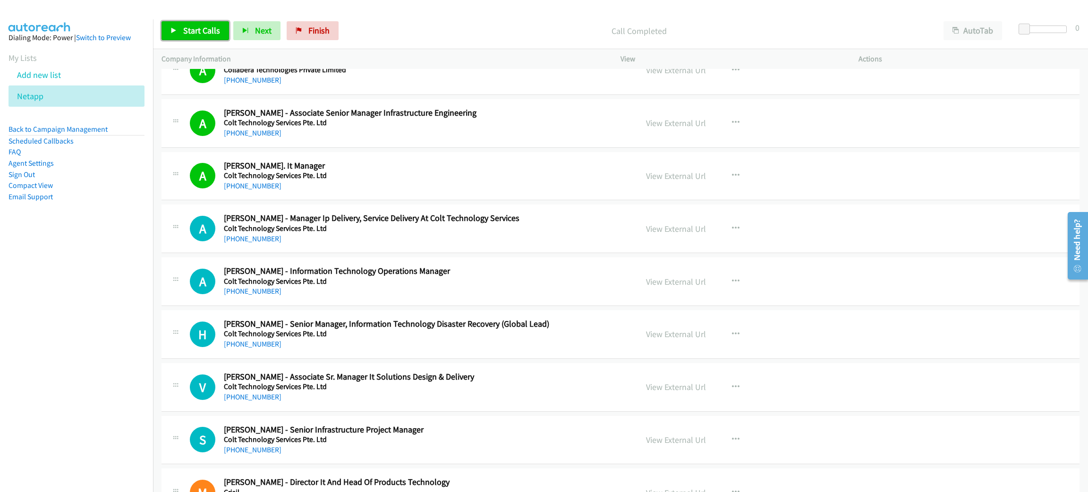
click at [207, 25] on span "Start Calls" at bounding box center [201, 30] width 37 height 11
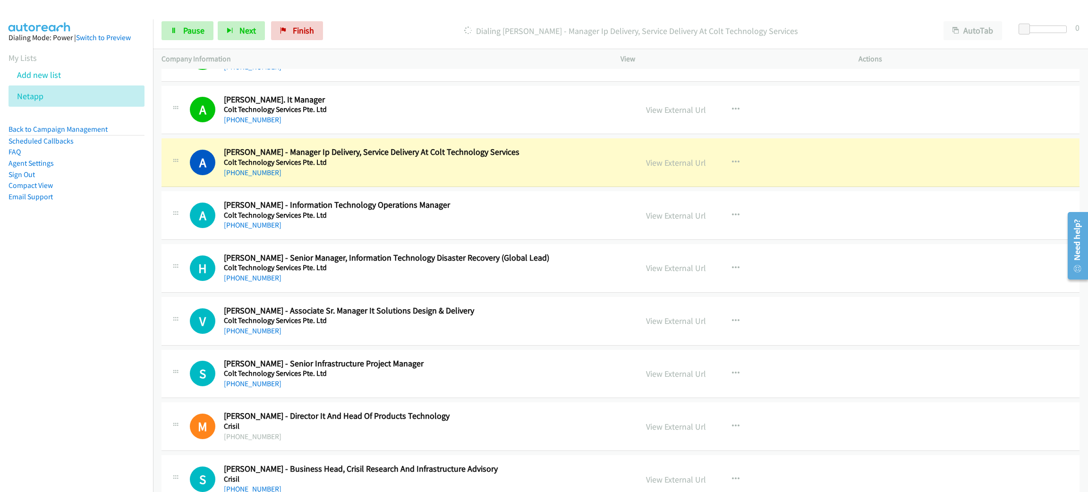
scroll to position [3400, 0]
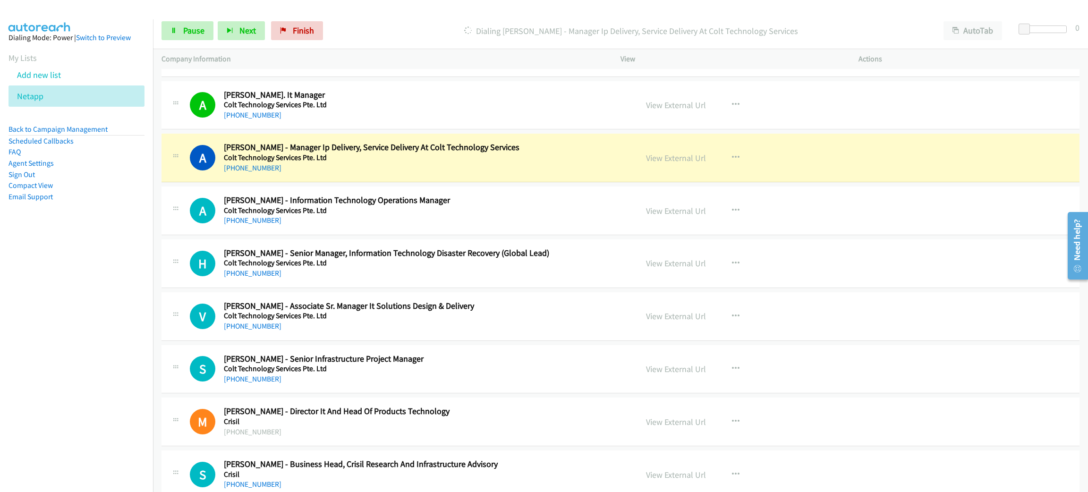
click at [427, 162] on h5 "Colt Technology Services Pte. Ltd" at bounding box center [424, 157] width 400 height 9
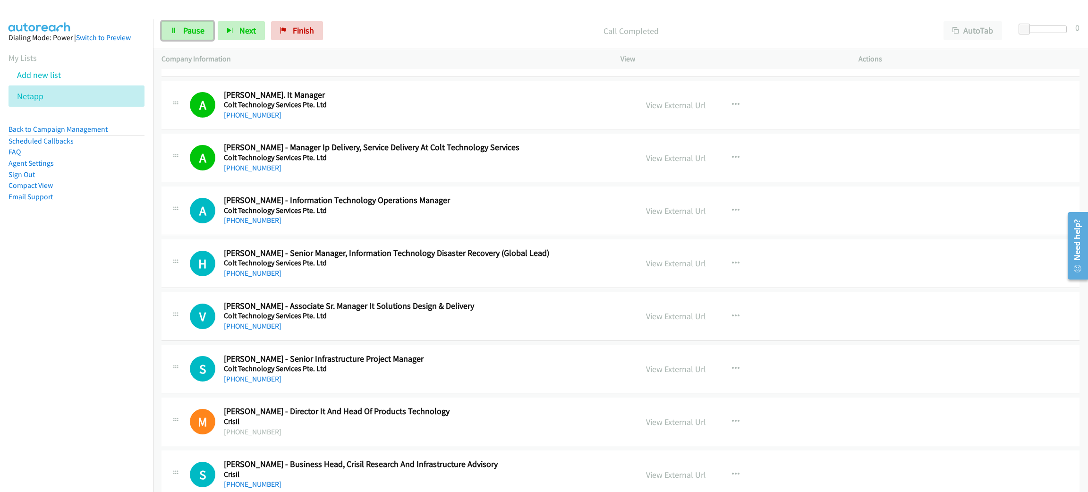
click at [188, 34] on span "Pause" at bounding box center [193, 30] width 21 height 11
click at [194, 19] on div "Start Calls Pause Next Finish Call Completed AutoTab AutoTab 0" at bounding box center [620, 31] width 935 height 36
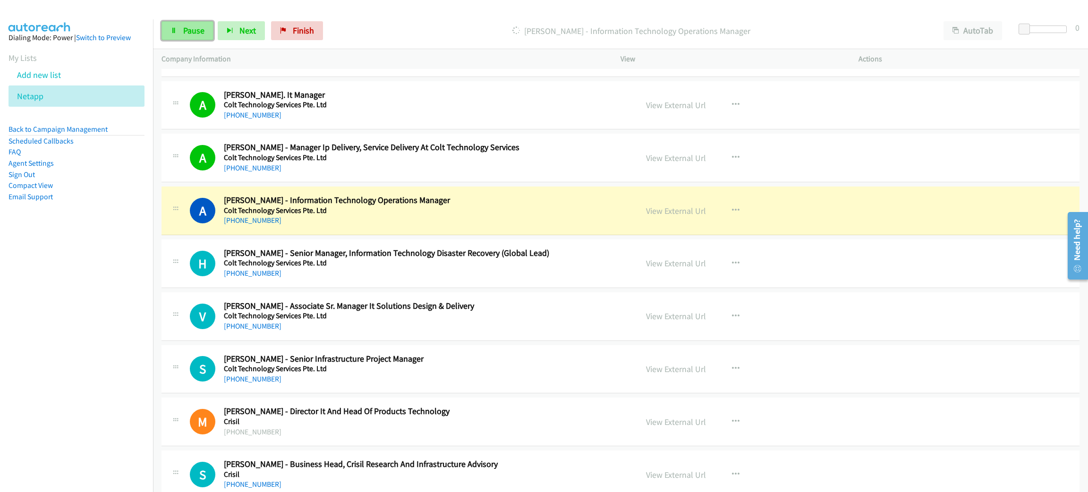
click at [196, 28] on span "Pause" at bounding box center [193, 30] width 21 height 11
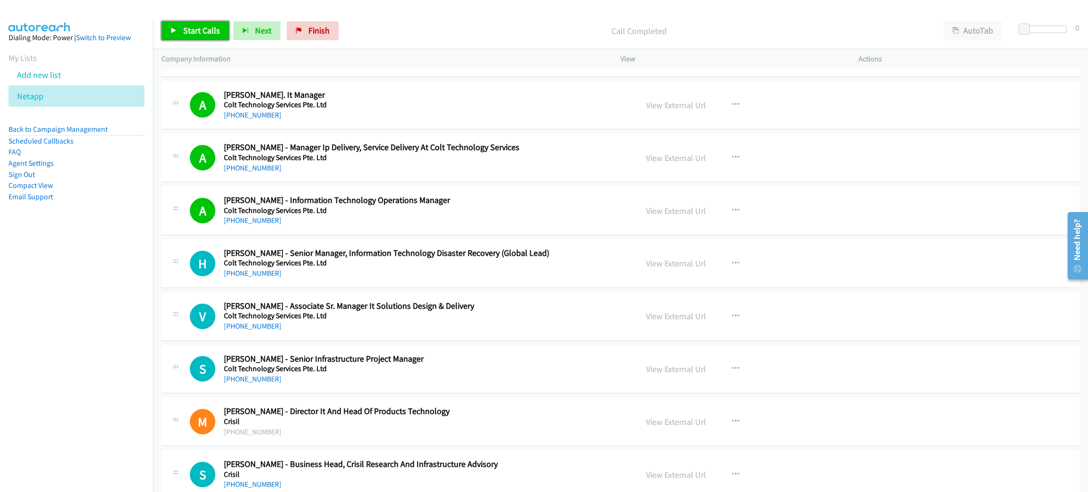
click at [191, 38] on link "Start Calls" at bounding box center [196, 30] width 68 height 19
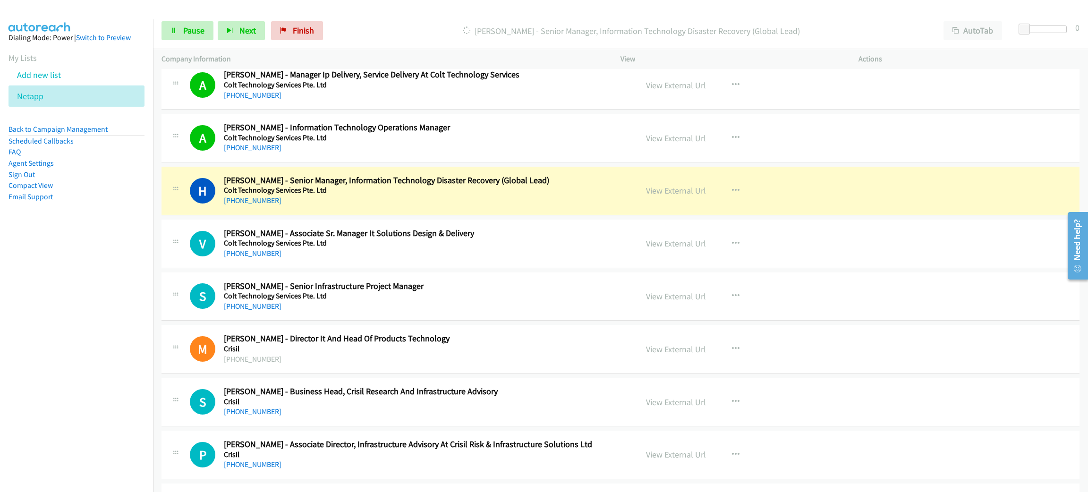
scroll to position [3541, 0]
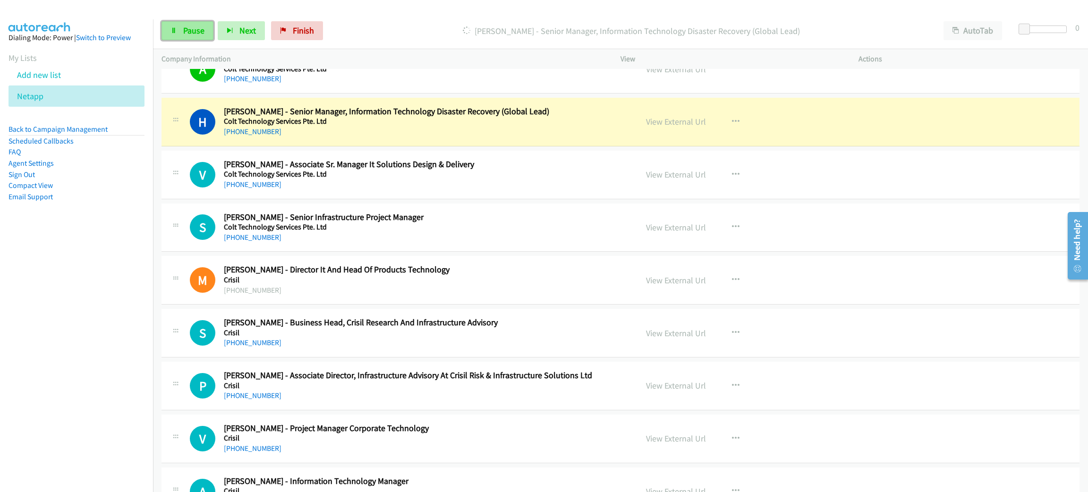
click at [196, 22] on link "Pause" at bounding box center [188, 30] width 52 height 19
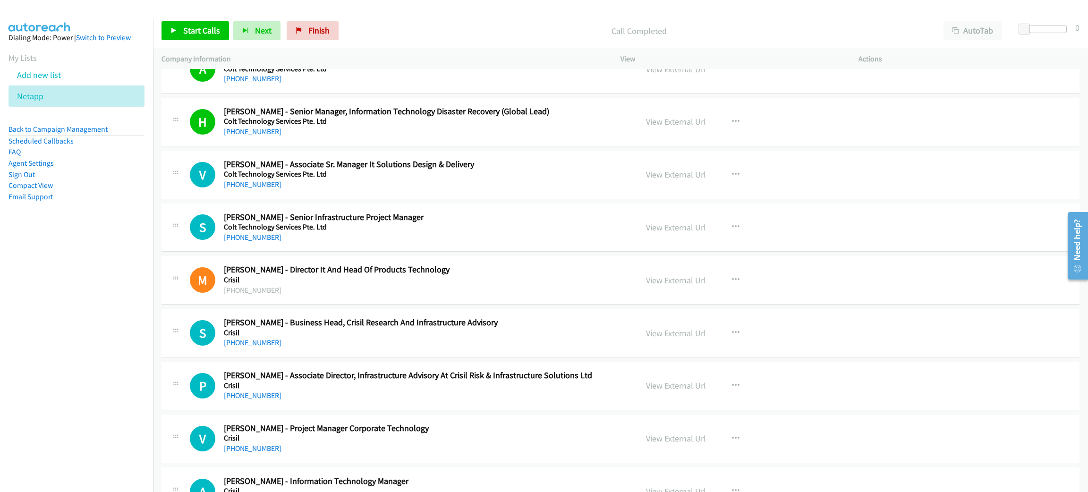
click at [414, 24] on div "Call Completed" at bounding box center [639, 30] width 592 height 19
click at [192, 30] on span "Start Calls" at bounding box center [201, 30] width 37 height 11
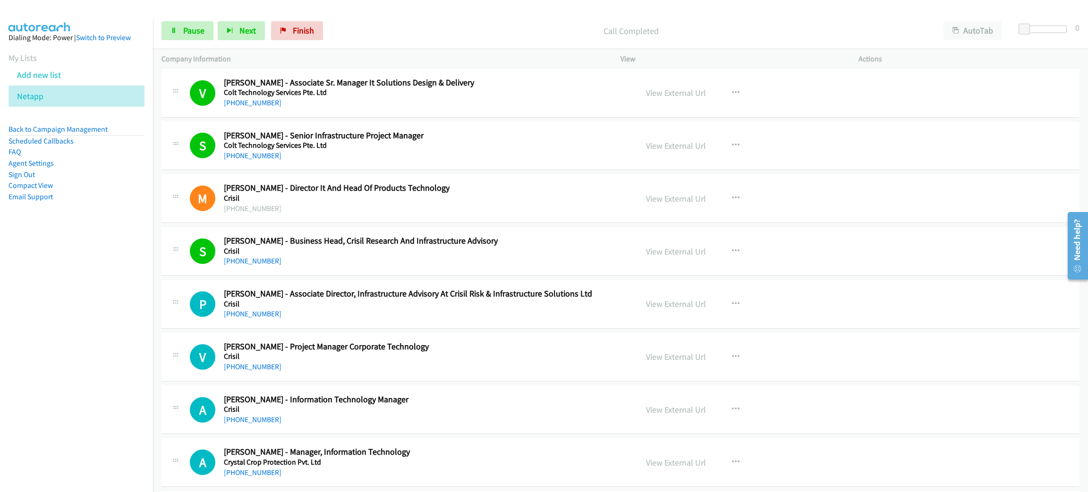
scroll to position [3683, 0]
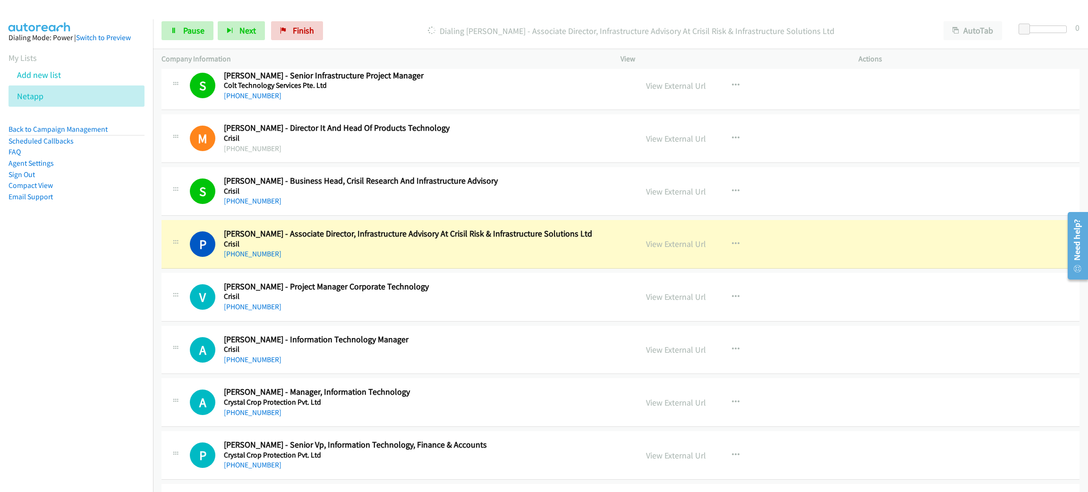
click at [441, 248] on h5 "Crisil" at bounding box center [424, 243] width 400 height 9
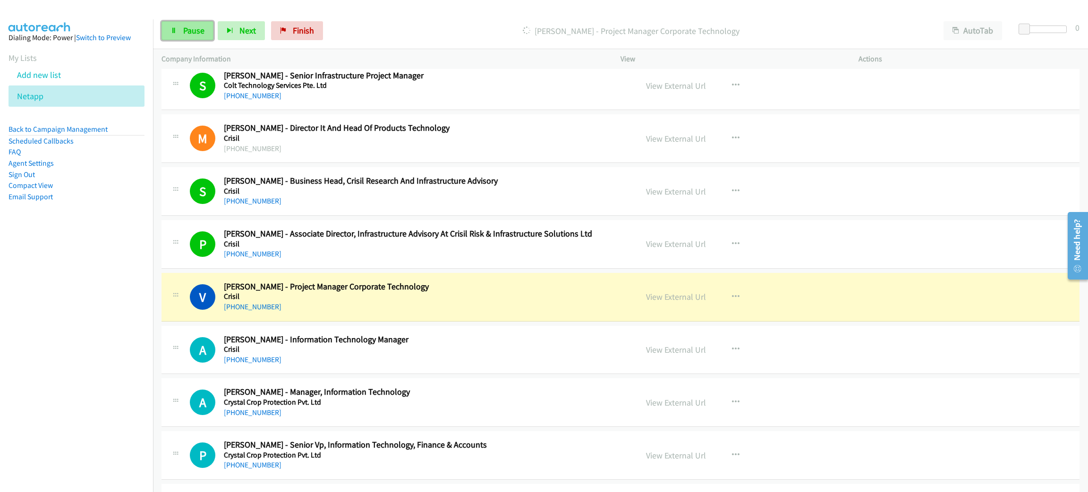
click at [175, 24] on link "Pause" at bounding box center [188, 30] width 52 height 19
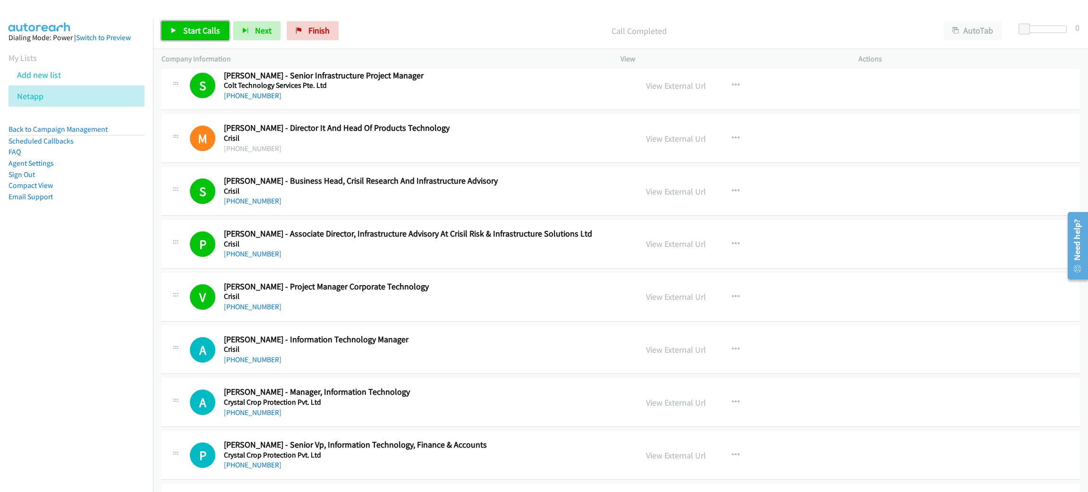
click at [170, 26] on link "Start Calls" at bounding box center [196, 30] width 68 height 19
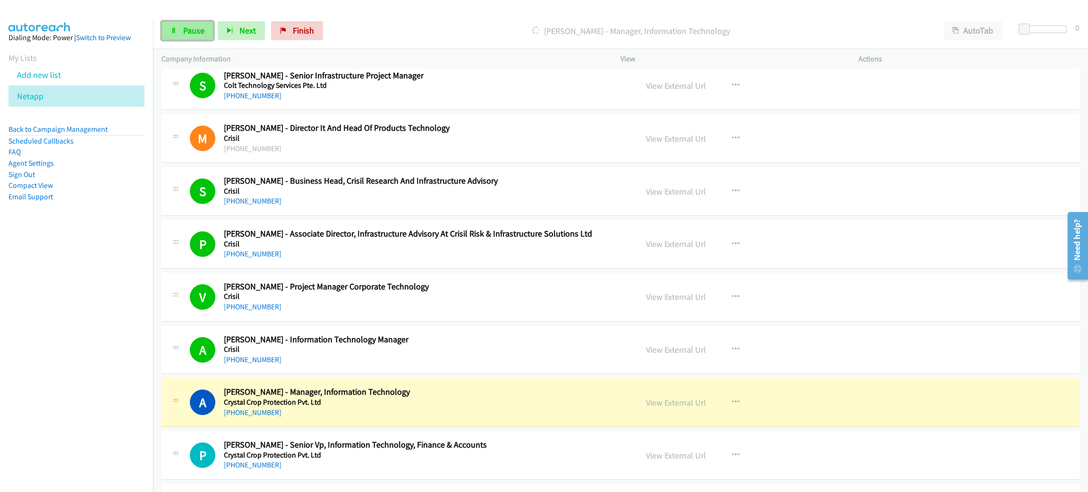
click at [186, 31] on span "Pause" at bounding box center [193, 30] width 21 height 11
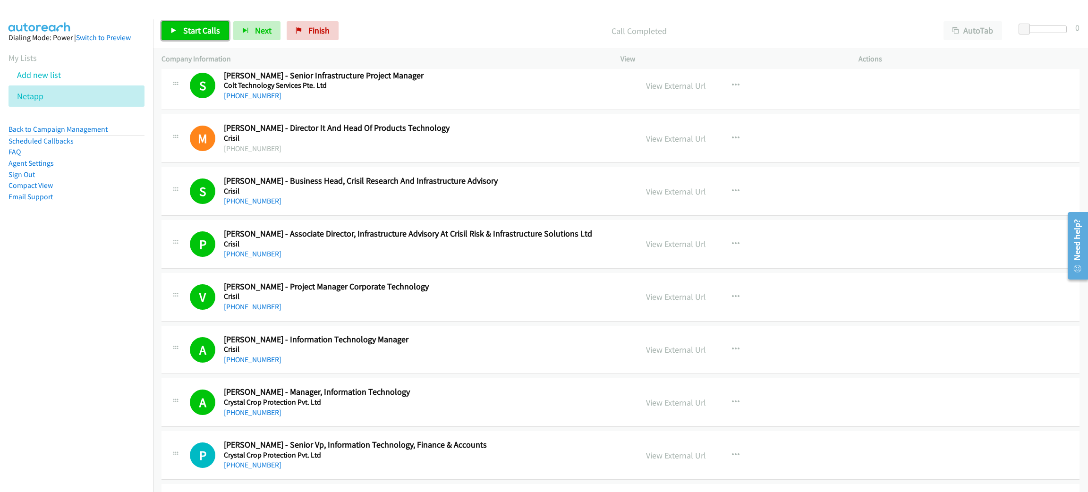
click at [207, 24] on link "Start Calls" at bounding box center [196, 30] width 68 height 19
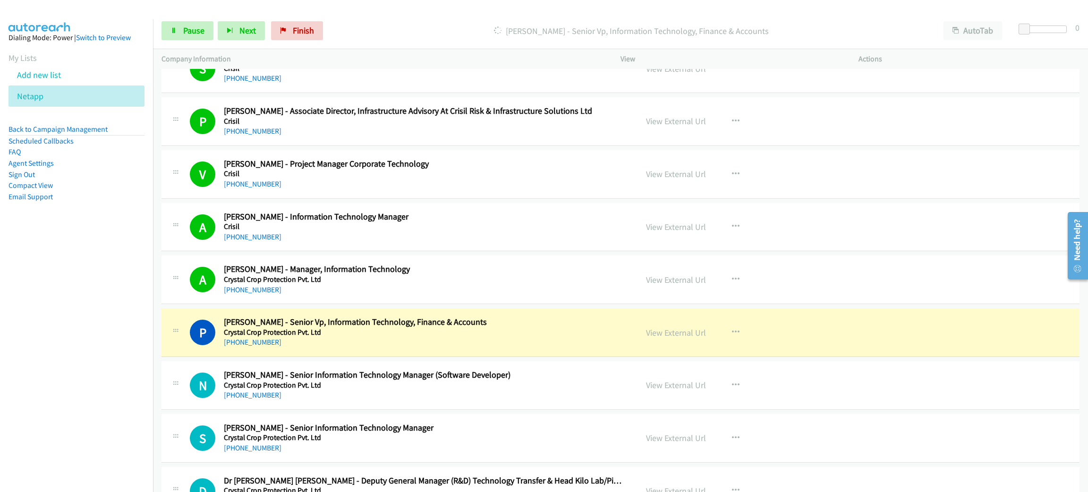
scroll to position [3896, 0]
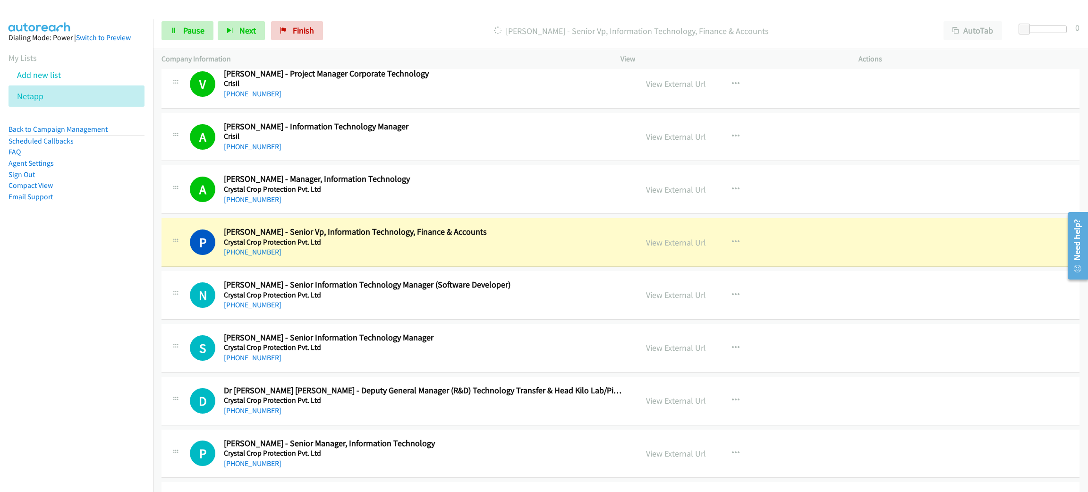
drag, startPoint x: 343, startPoint y: 248, endPoint x: 431, endPoint y: 234, distance: 89.0
click at [672, 247] on link "View External Url" at bounding box center [676, 242] width 60 height 11
click at [174, 30] on icon at bounding box center [173, 31] width 7 height 7
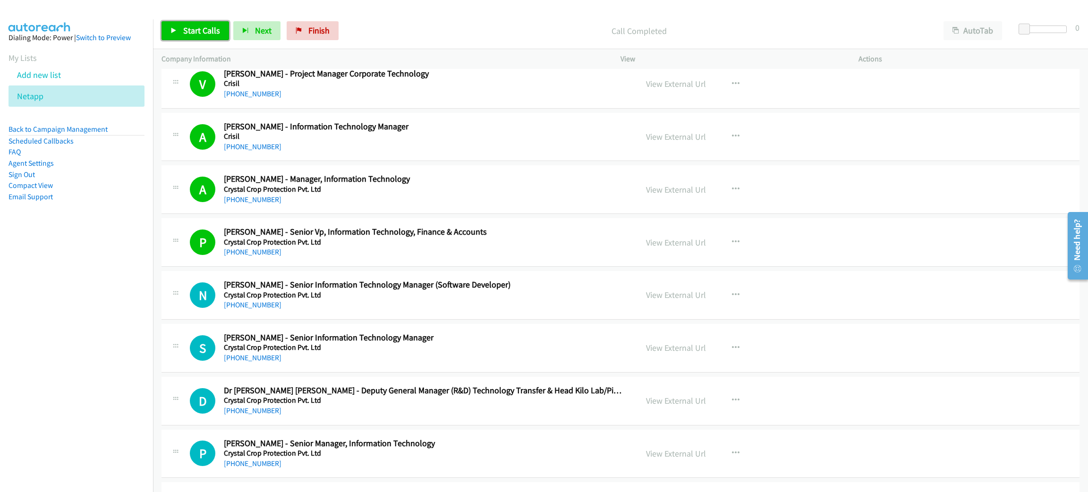
click at [199, 31] on span "Start Calls" at bounding box center [201, 30] width 37 height 11
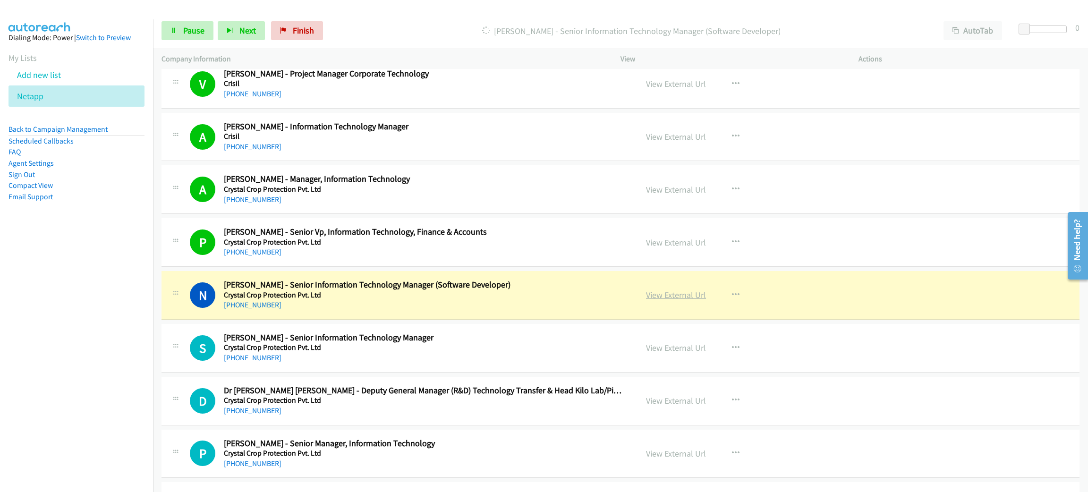
click at [669, 300] on link "View External Url" at bounding box center [676, 294] width 60 height 11
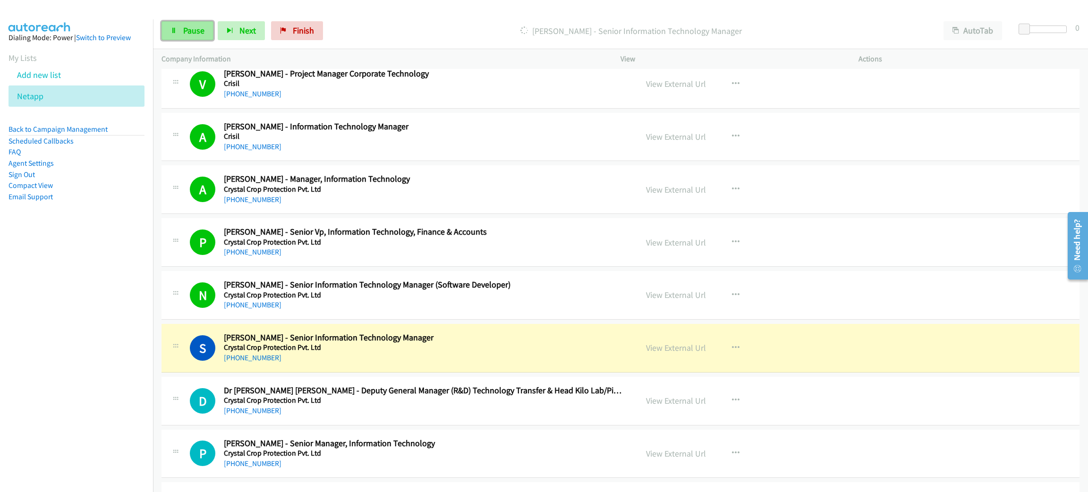
click at [192, 27] on span "Pause" at bounding box center [193, 30] width 21 height 11
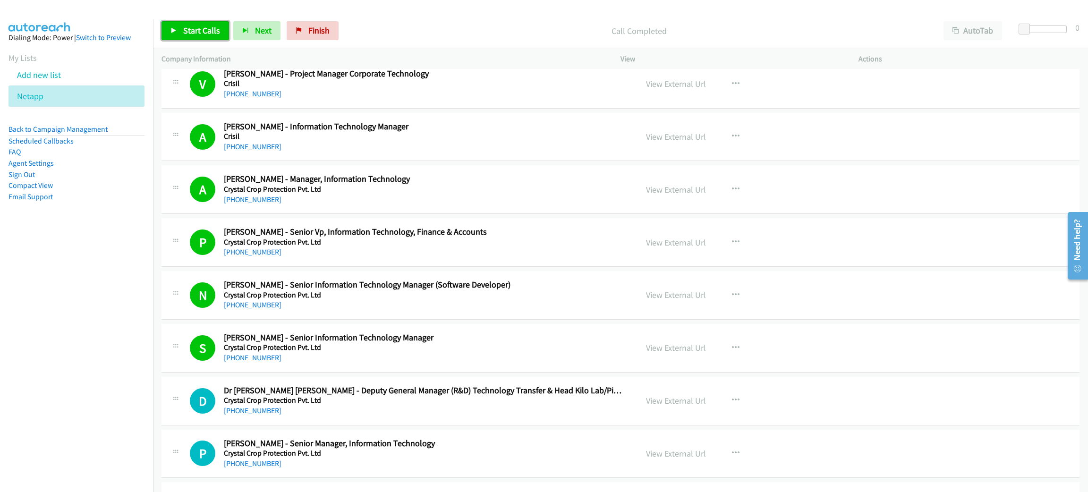
click at [199, 29] on span "Start Calls" at bounding box center [201, 30] width 37 height 11
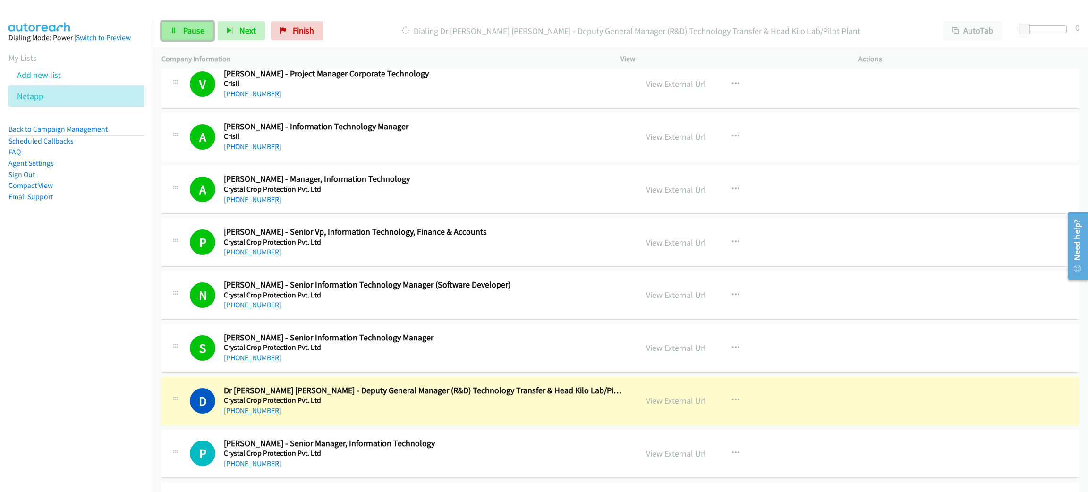
click at [179, 24] on link "Pause" at bounding box center [188, 30] width 52 height 19
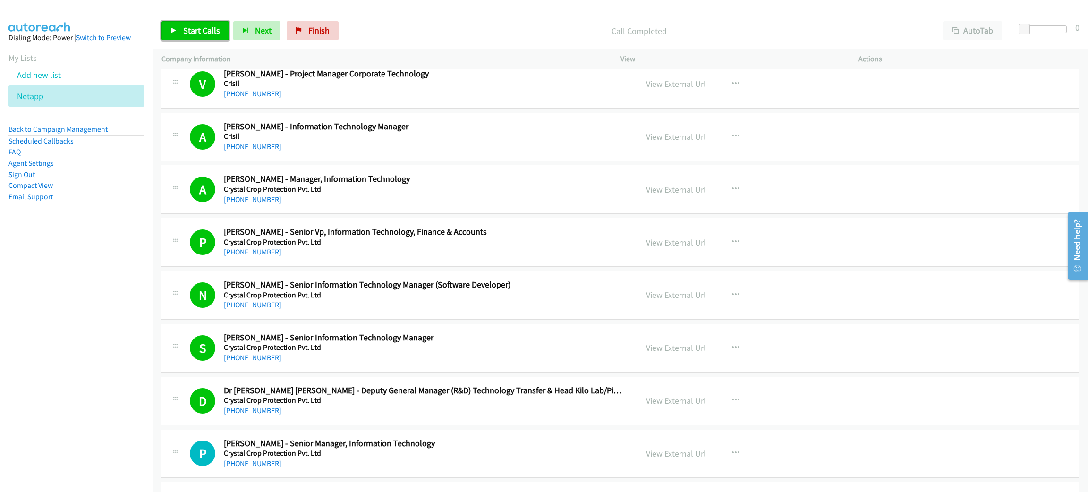
click at [216, 30] on span "Start Calls" at bounding box center [201, 30] width 37 height 11
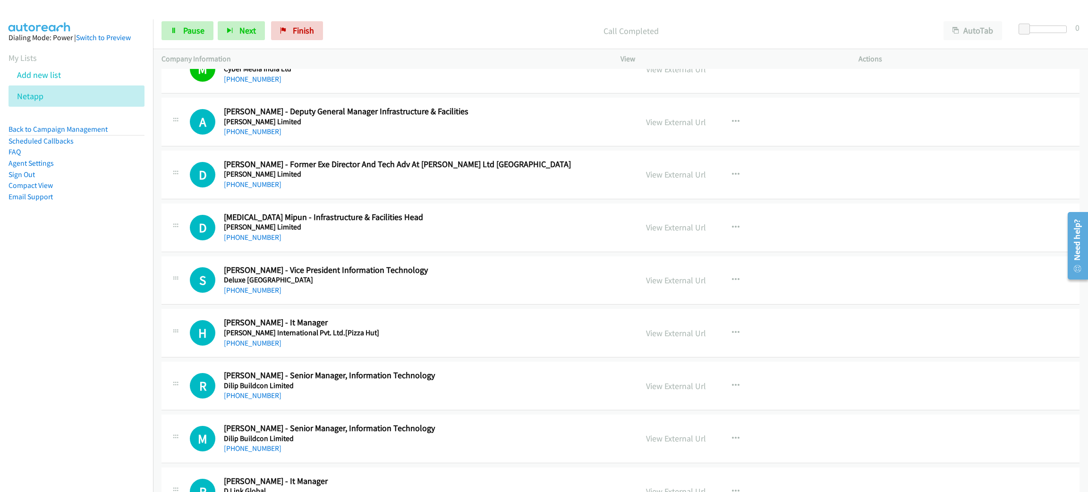
scroll to position [4321, 0]
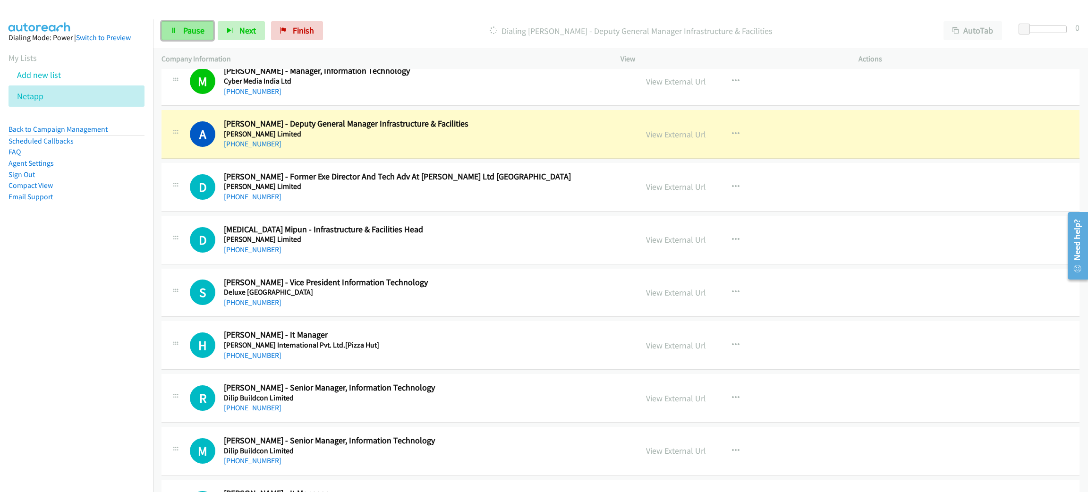
click at [189, 35] on span "Pause" at bounding box center [193, 30] width 21 height 11
drag, startPoint x: 383, startPoint y: 159, endPoint x: 643, endPoint y: 155, distance: 259.8
click at [661, 140] on link "View External Url" at bounding box center [676, 134] width 60 height 11
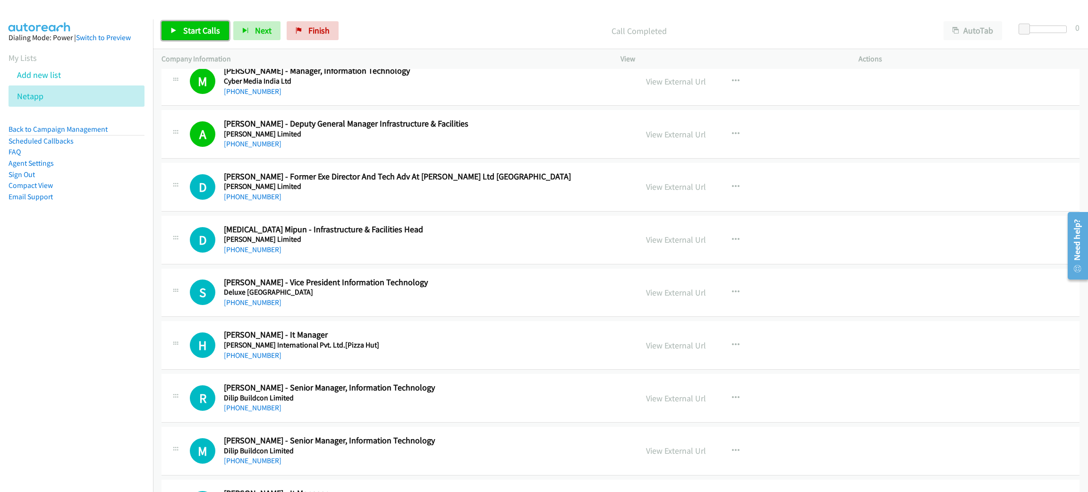
click at [213, 34] on span "Start Calls" at bounding box center [201, 30] width 37 height 11
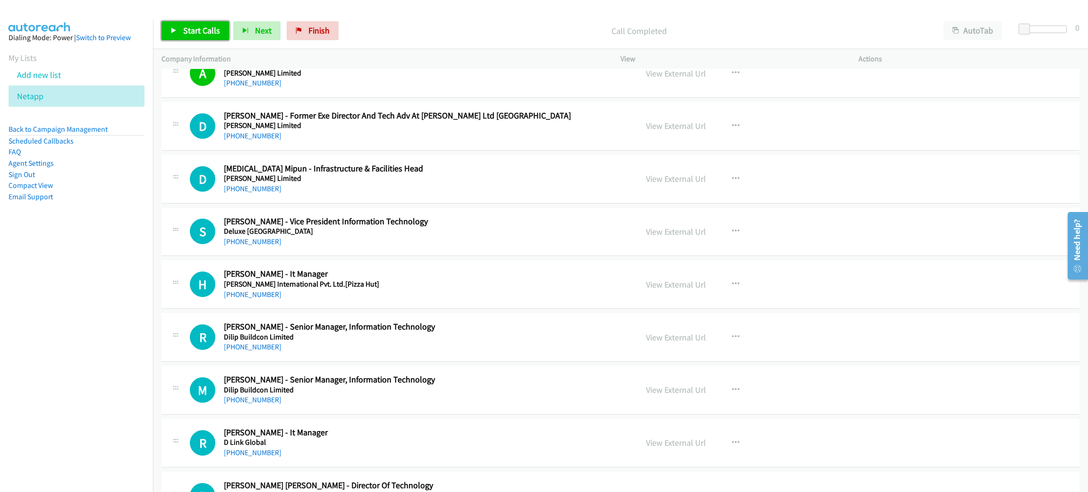
scroll to position [4392, 0]
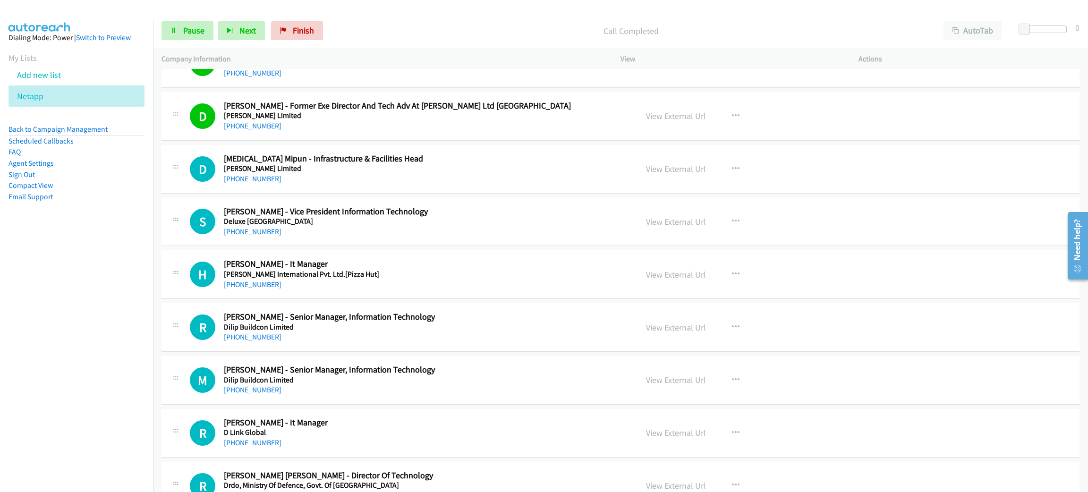
click at [341, 132] on div "+91 98181 57822" at bounding box center [424, 125] width 400 height 11
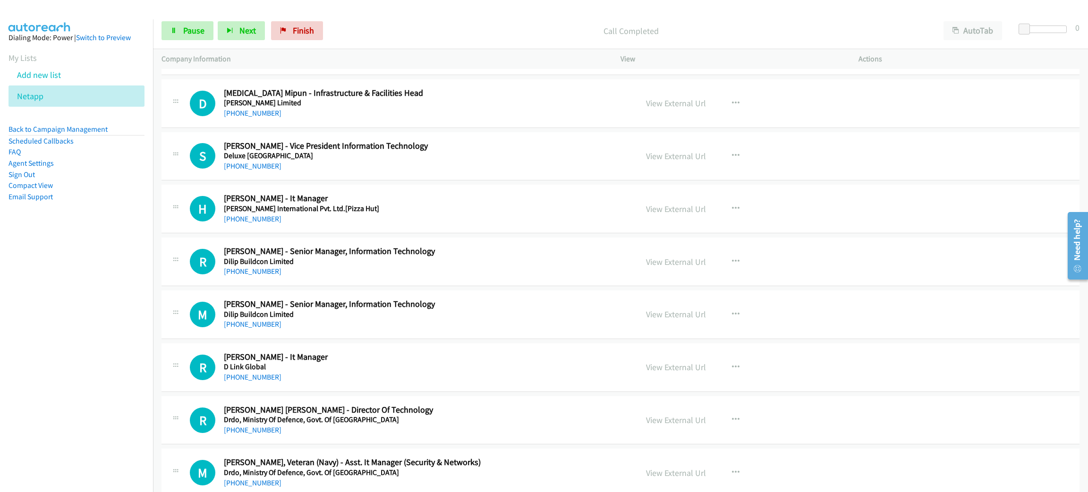
scroll to position [4463, 0]
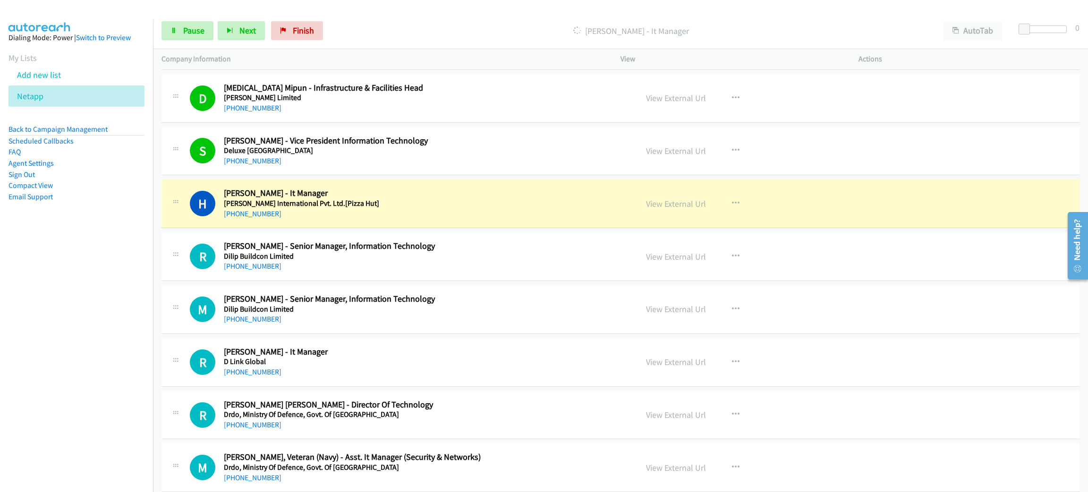
click at [373, 208] on h5 "Devyani International Pvt. Ltd.[Pizza Hut]" at bounding box center [424, 203] width 400 height 9
click at [194, 30] on span "Pause" at bounding box center [193, 30] width 21 height 11
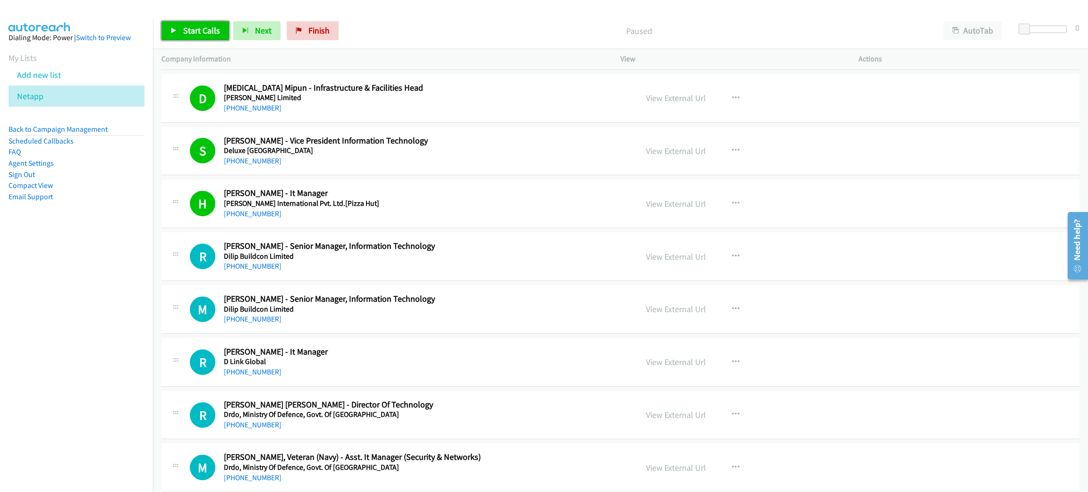
click at [183, 31] on span "Start Calls" at bounding box center [201, 30] width 37 height 11
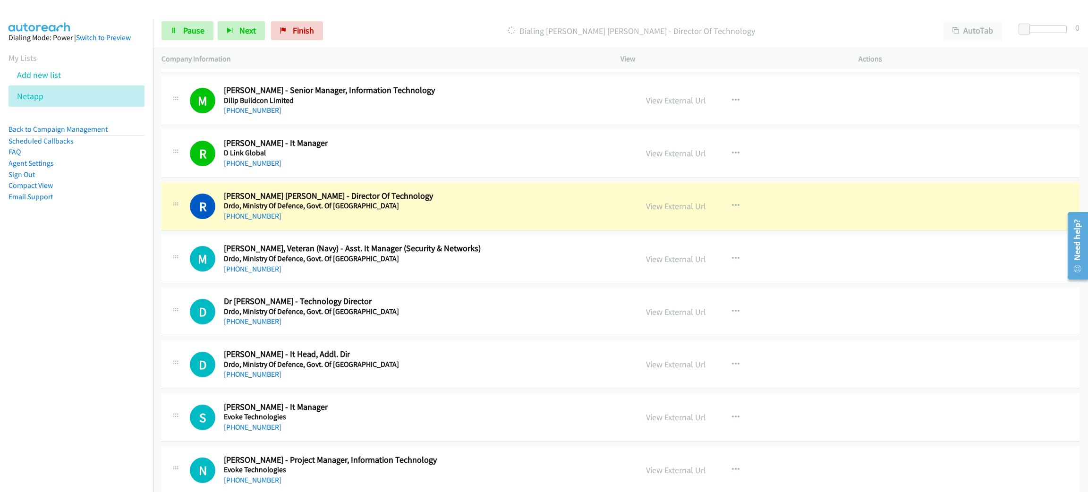
scroll to position [4746, 0]
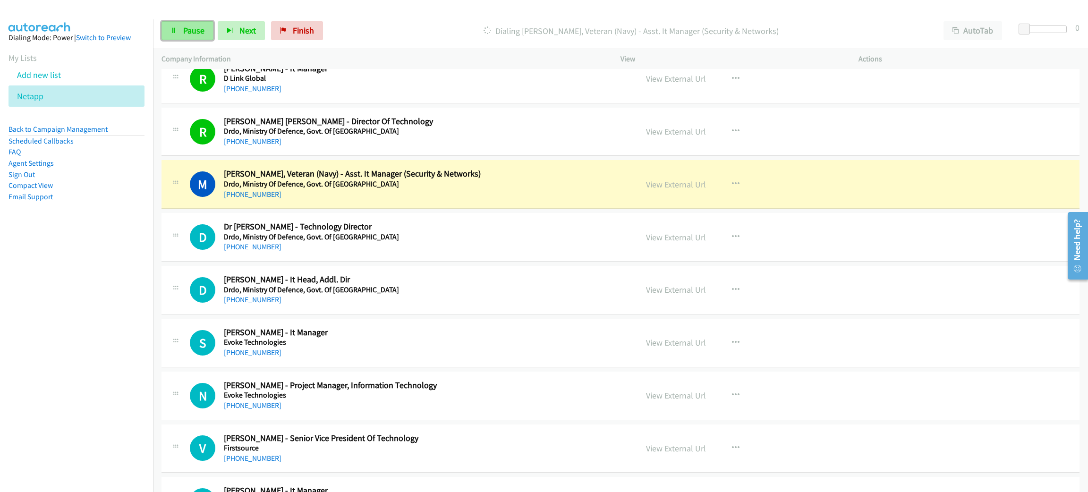
click at [173, 31] on icon at bounding box center [173, 31] width 7 height 7
click at [684, 190] on link "View External Url" at bounding box center [676, 184] width 60 height 11
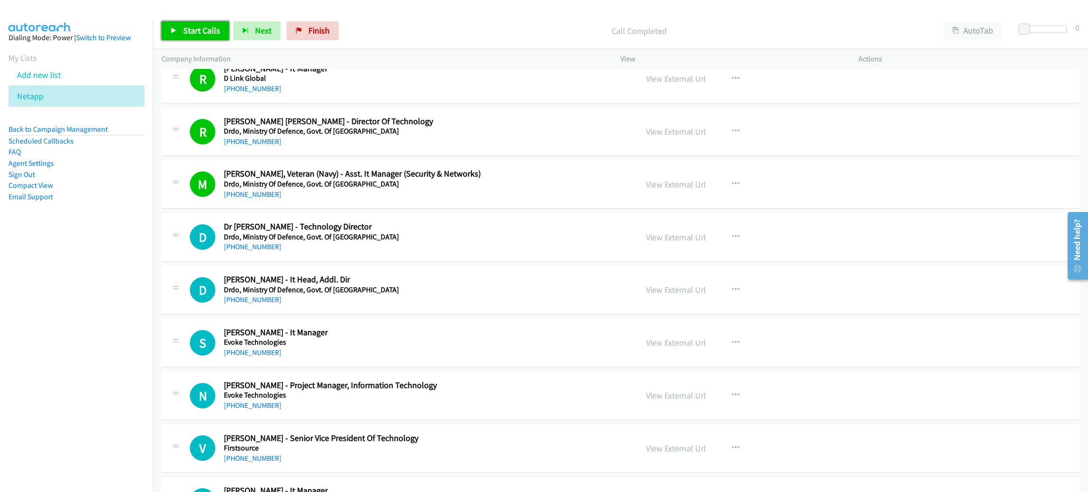
click at [176, 28] on icon at bounding box center [173, 31] width 7 height 7
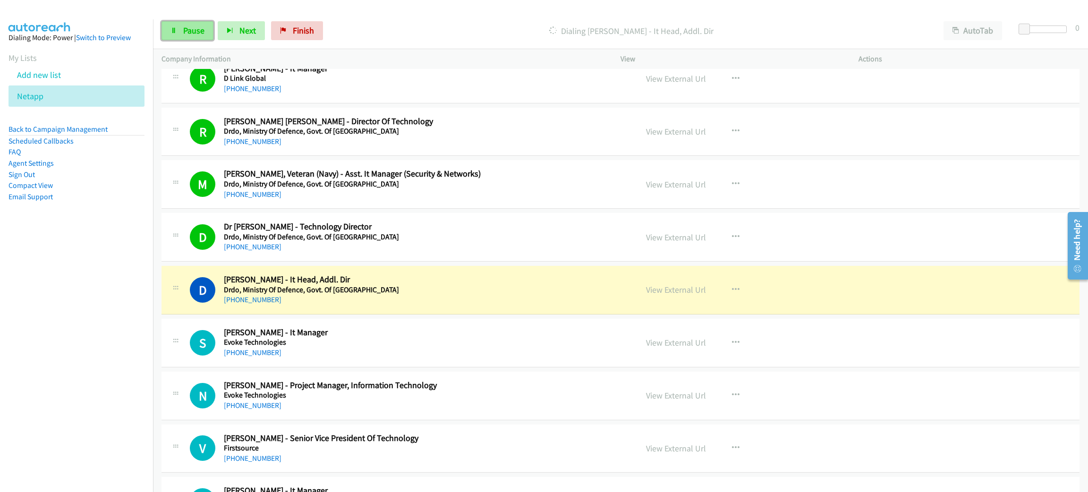
click at [175, 30] on icon at bounding box center [173, 31] width 7 height 7
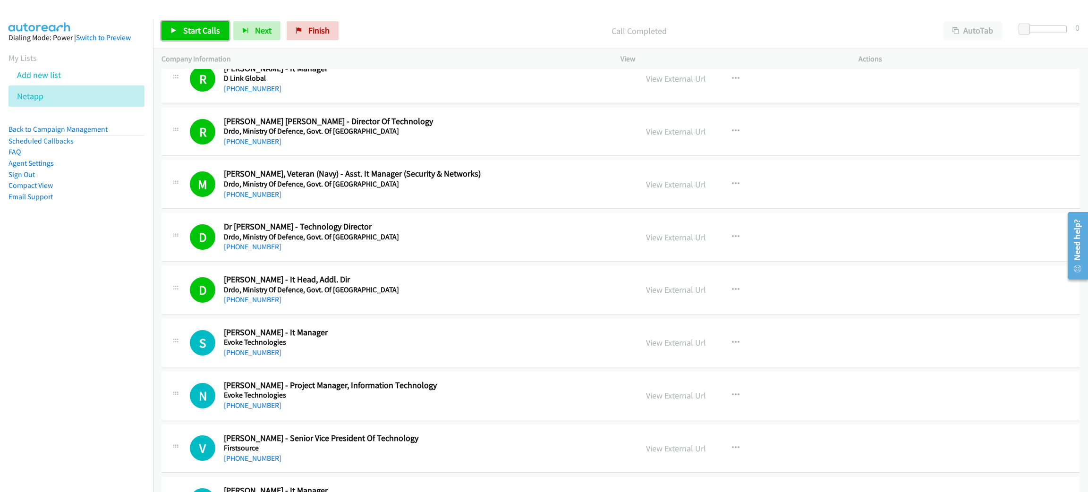
click at [201, 30] on span "Start Calls" at bounding box center [201, 30] width 37 height 11
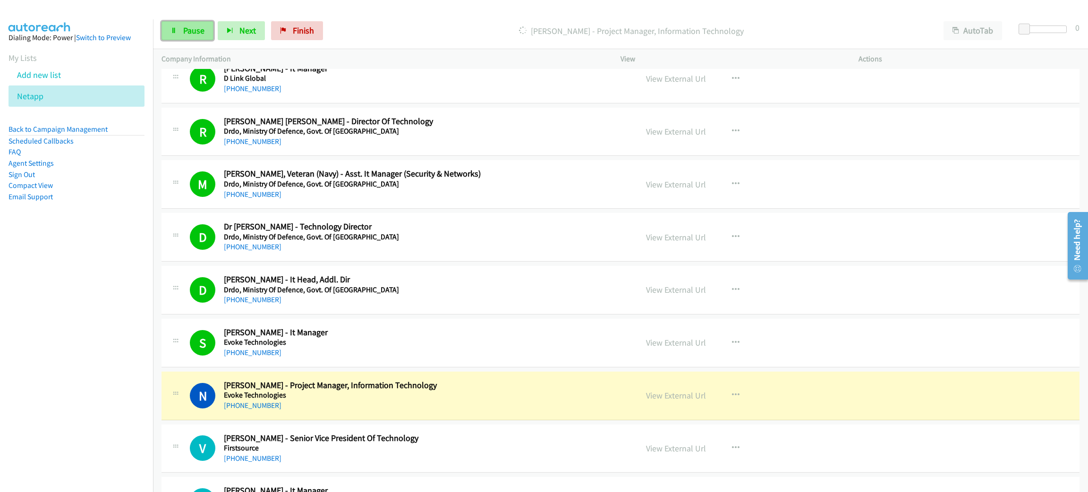
click at [178, 34] on link "Pause" at bounding box center [188, 30] width 52 height 19
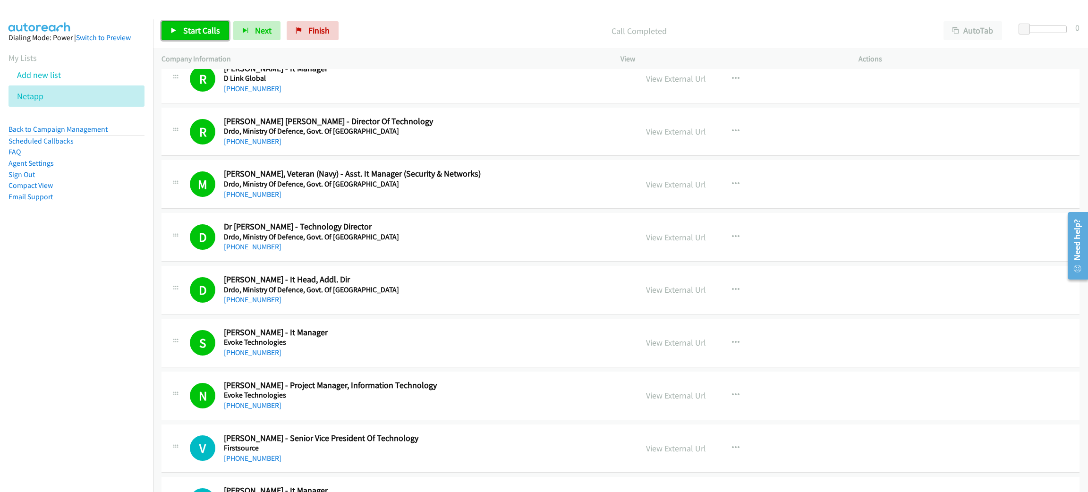
click at [189, 23] on link "Start Calls" at bounding box center [196, 30] width 68 height 19
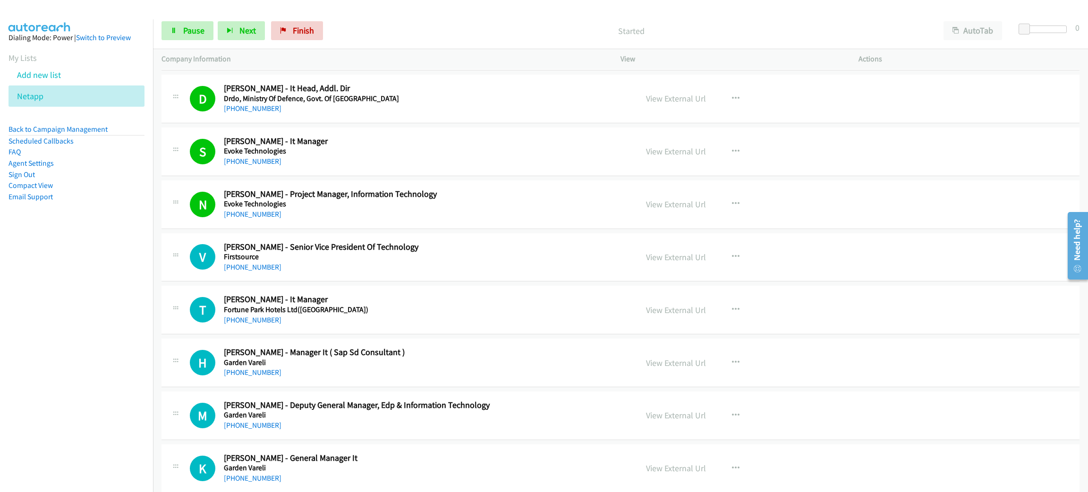
scroll to position [4958, 0]
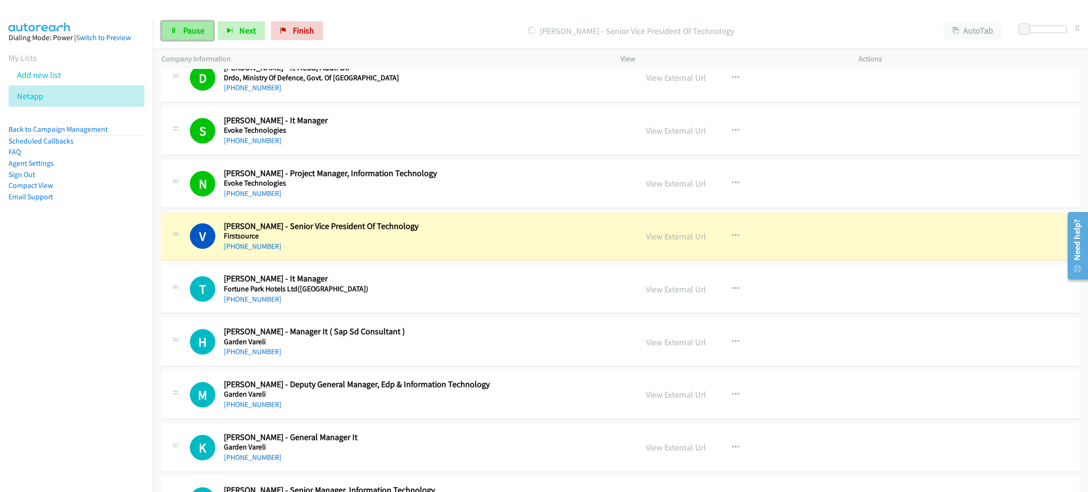
click at [178, 25] on link "Pause" at bounding box center [188, 30] width 52 height 19
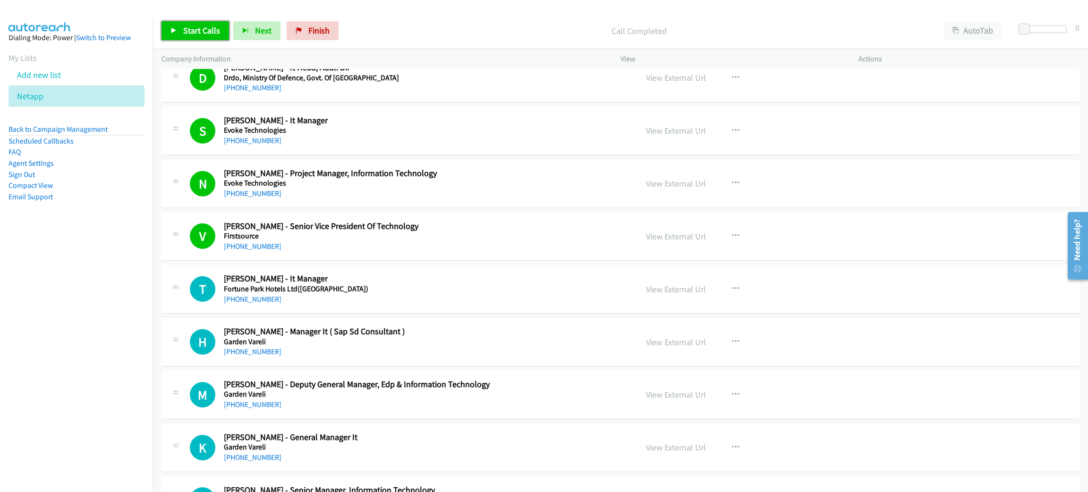
click at [212, 34] on span "Start Calls" at bounding box center [201, 30] width 37 height 11
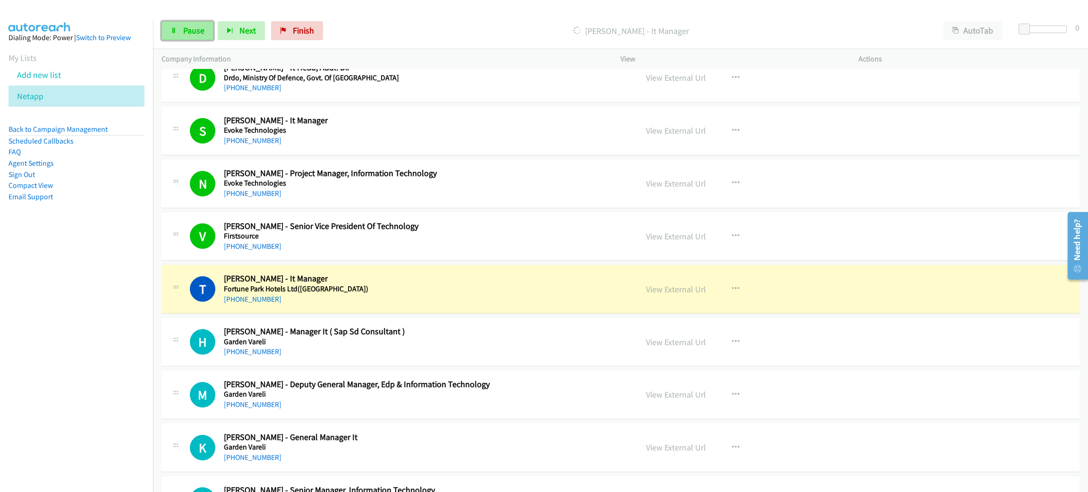
click at [200, 34] on span "Pause" at bounding box center [193, 30] width 21 height 11
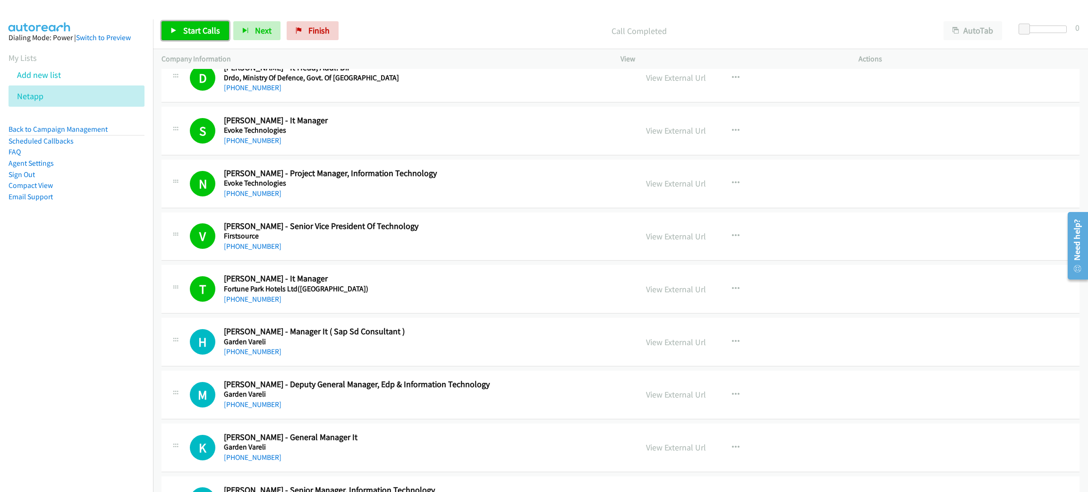
click at [179, 30] on link "Start Calls" at bounding box center [196, 30] width 68 height 19
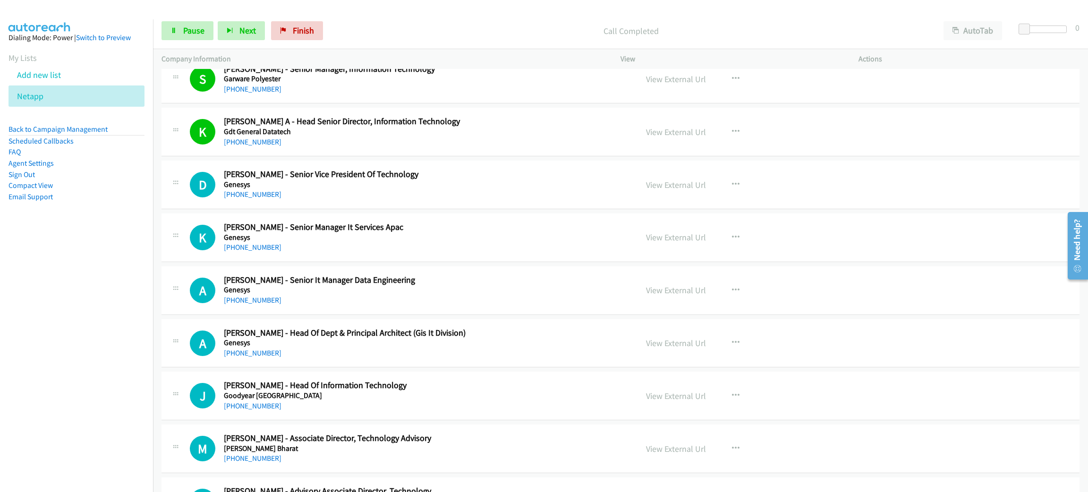
scroll to position [5383, 0]
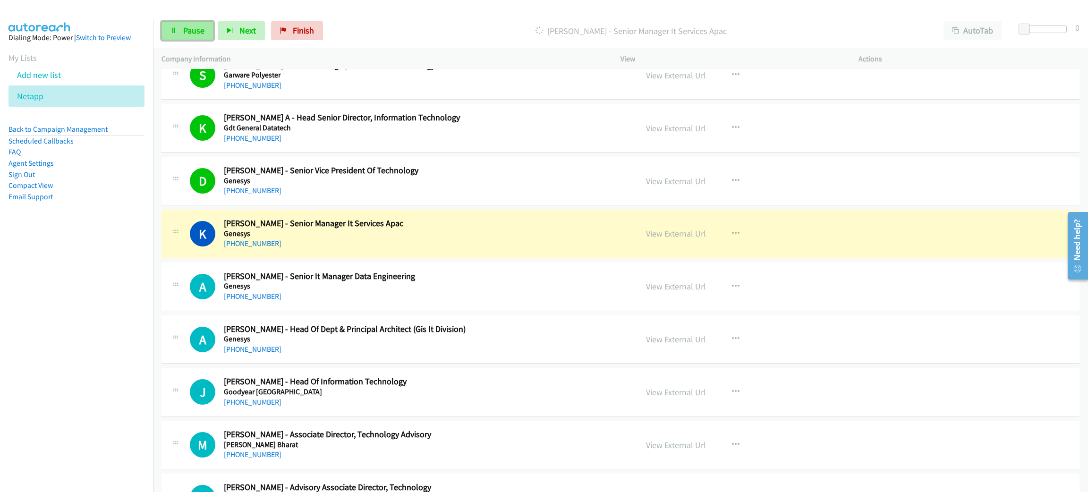
click at [193, 33] on span "Pause" at bounding box center [193, 30] width 21 height 11
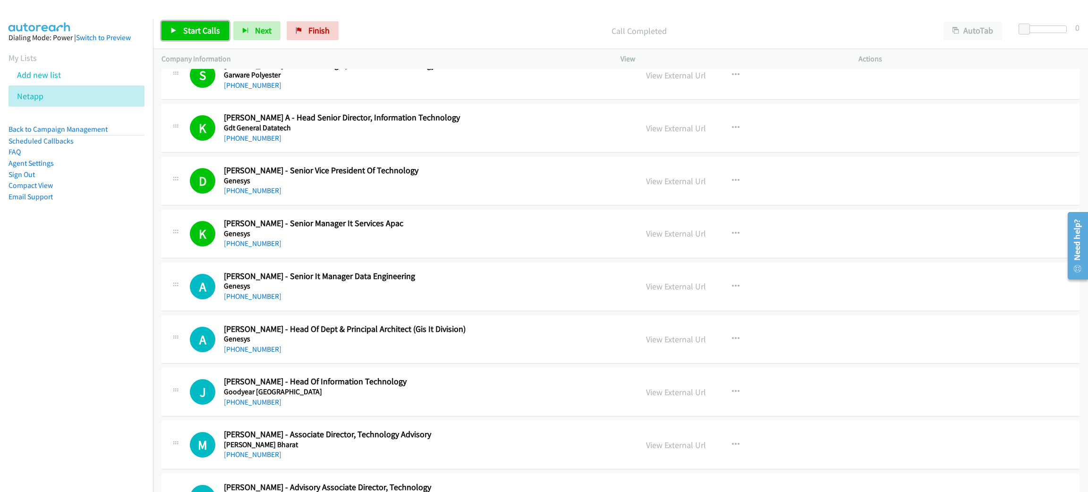
click at [183, 33] on span "Start Calls" at bounding box center [201, 30] width 37 height 11
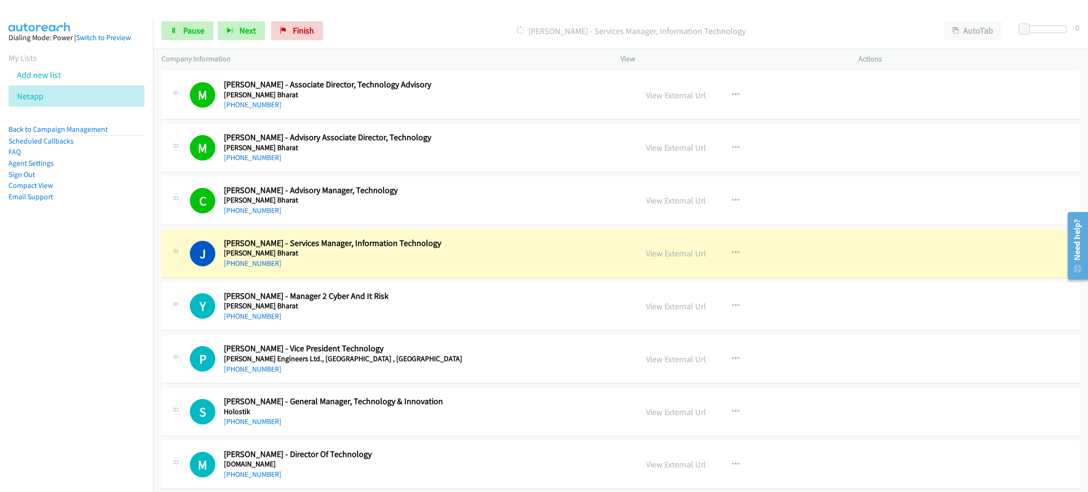
scroll to position [5737, 0]
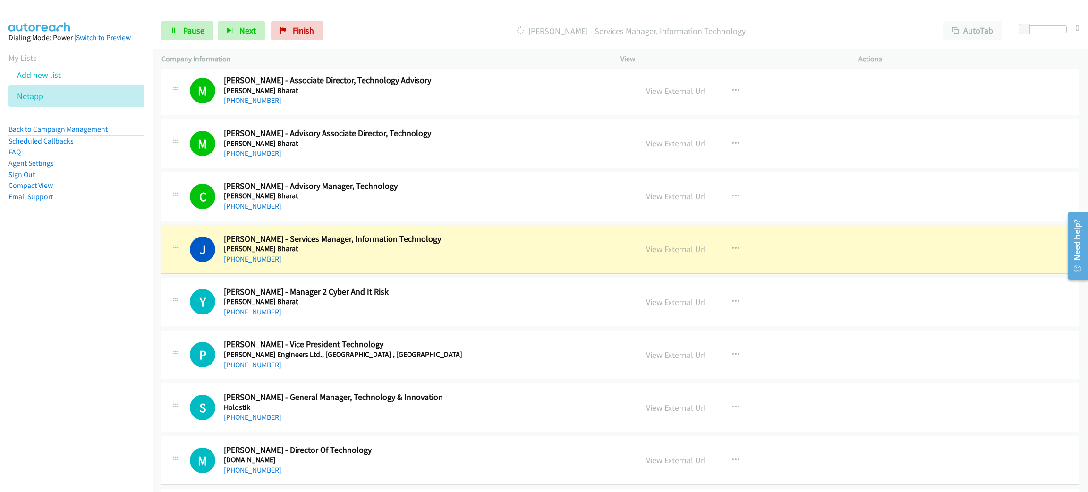
click at [359, 254] on h5 "Grant Thornton Bharat" at bounding box center [424, 248] width 400 height 9
click at [652, 255] on link "View External Url" at bounding box center [676, 249] width 60 height 11
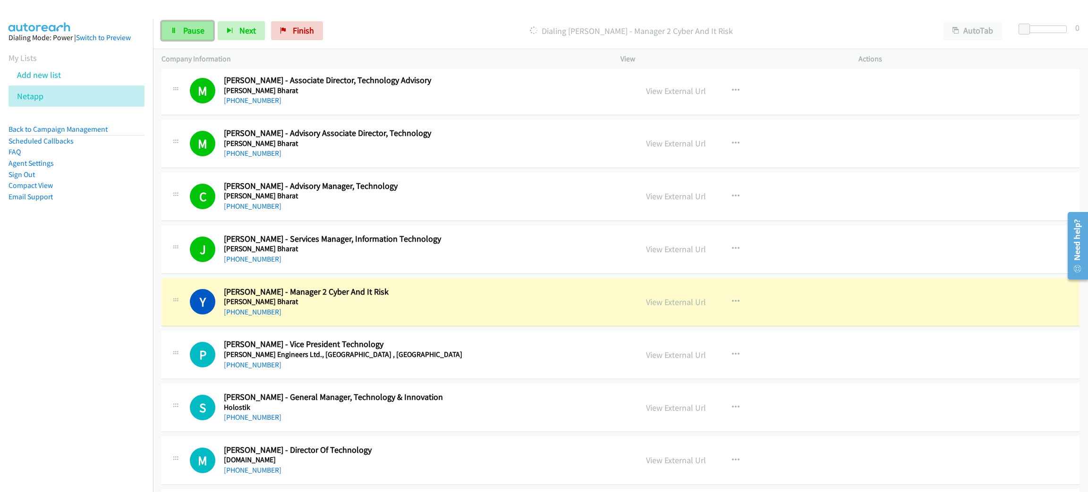
click at [189, 24] on link "Pause" at bounding box center [188, 30] width 52 height 19
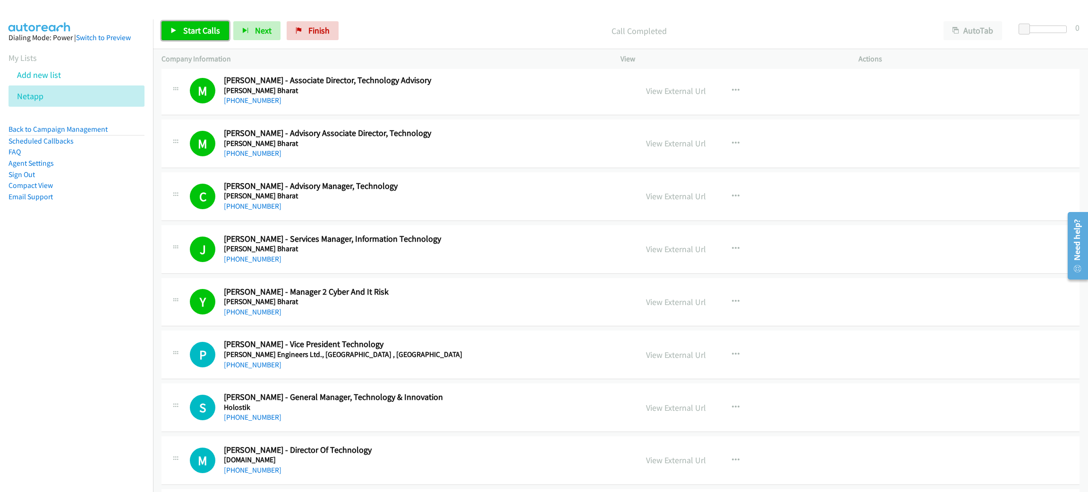
click at [203, 28] on span "Start Calls" at bounding box center [201, 30] width 37 height 11
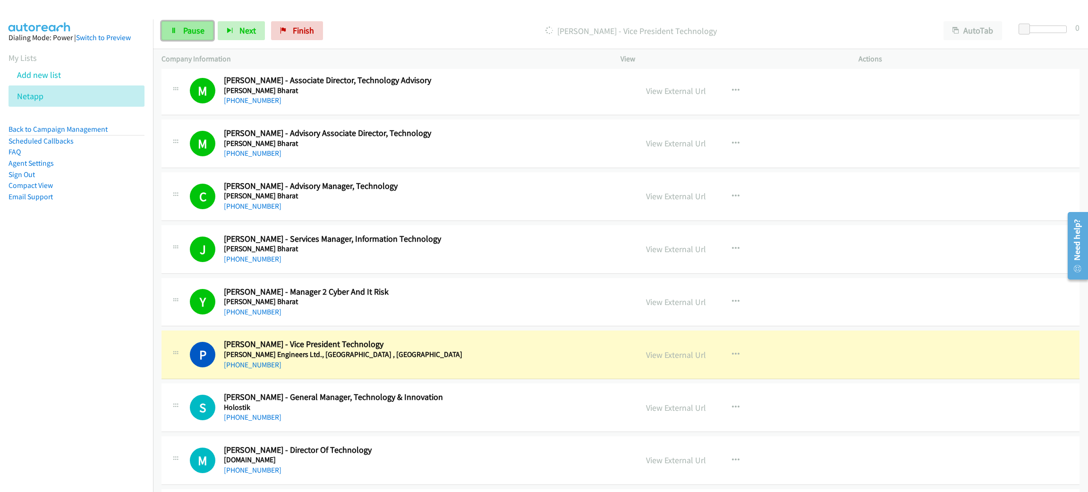
click at [175, 28] on icon at bounding box center [173, 31] width 7 height 7
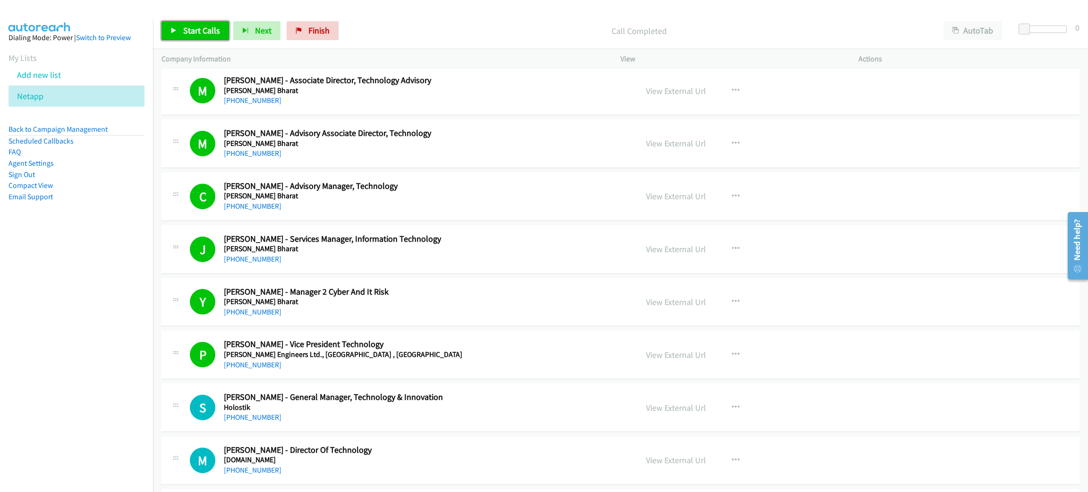
click at [214, 33] on span "Start Calls" at bounding box center [201, 30] width 37 height 11
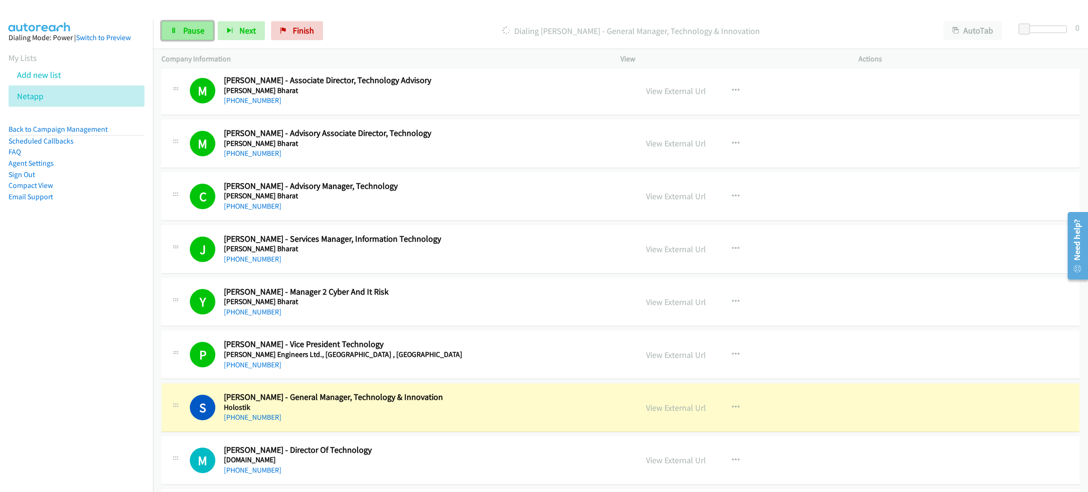
click at [189, 24] on link "Pause" at bounding box center [188, 30] width 52 height 19
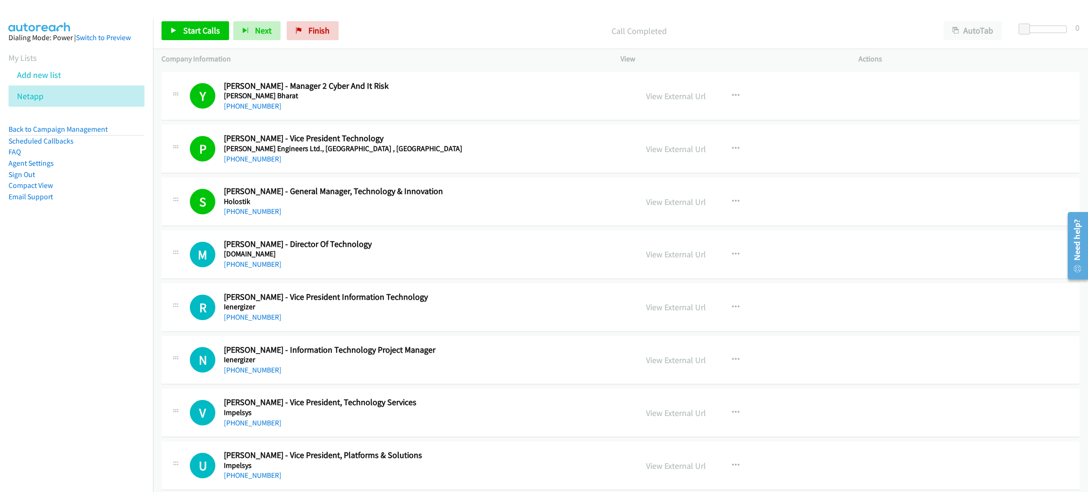
scroll to position [5950, 0]
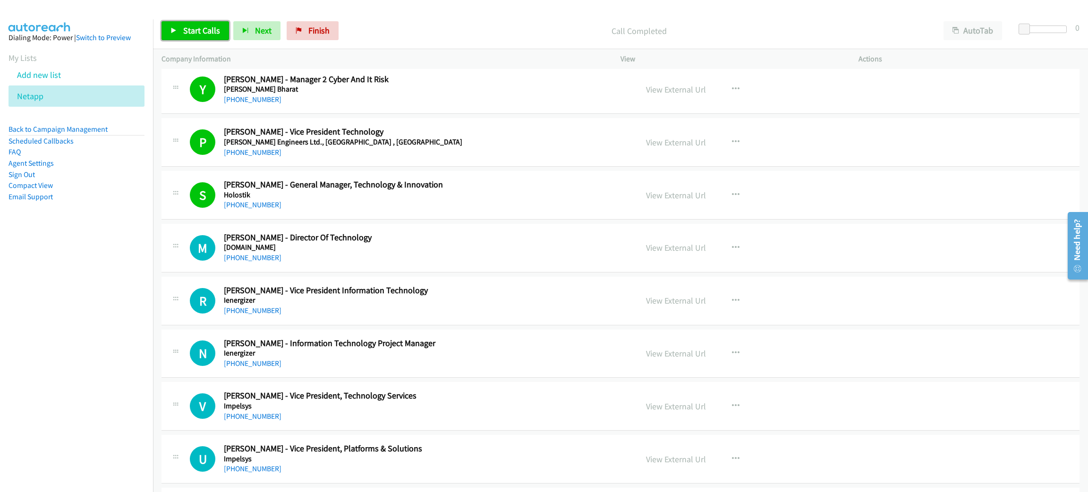
click at [211, 27] on span "Start Calls" at bounding box center [201, 30] width 37 height 11
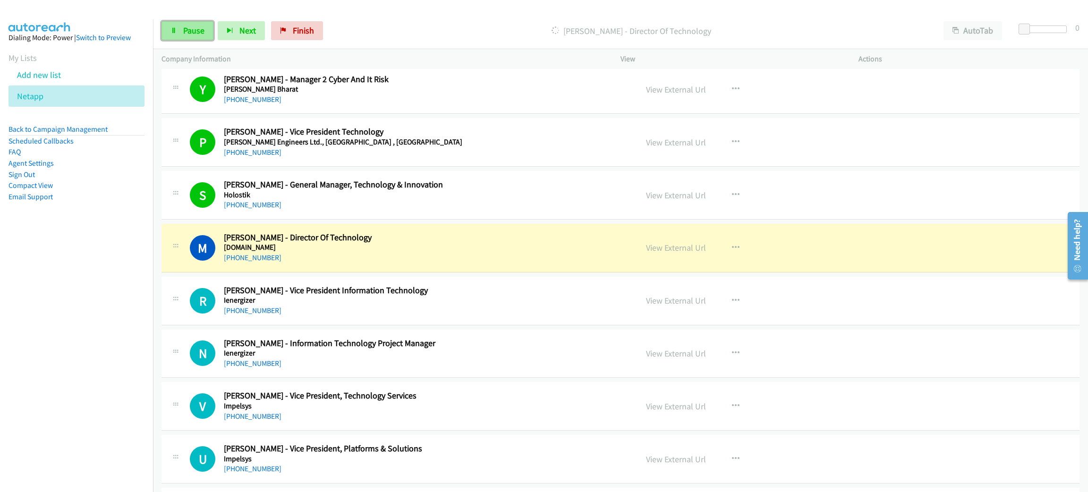
click at [183, 26] on span "Pause" at bounding box center [193, 30] width 21 height 11
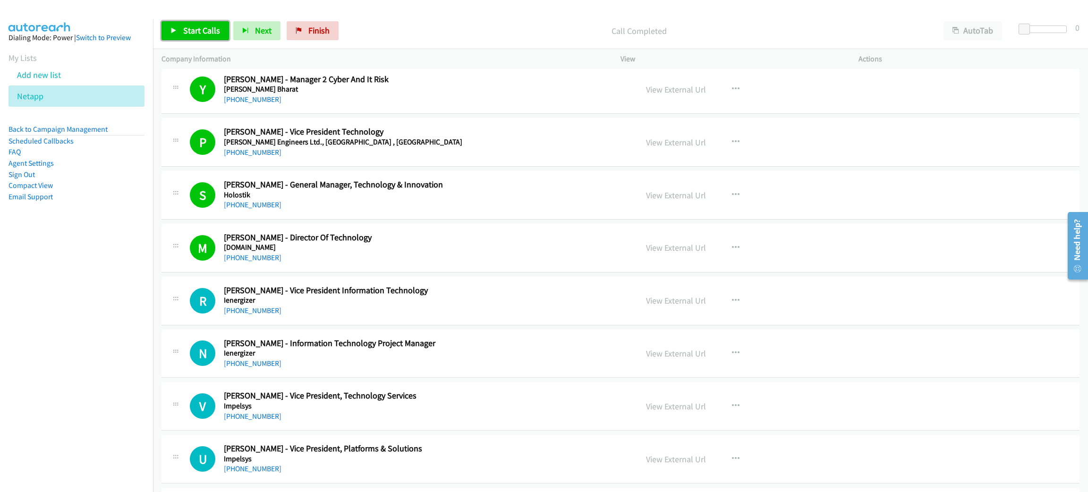
click at [185, 30] on span "Start Calls" at bounding box center [201, 30] width 37 height 11
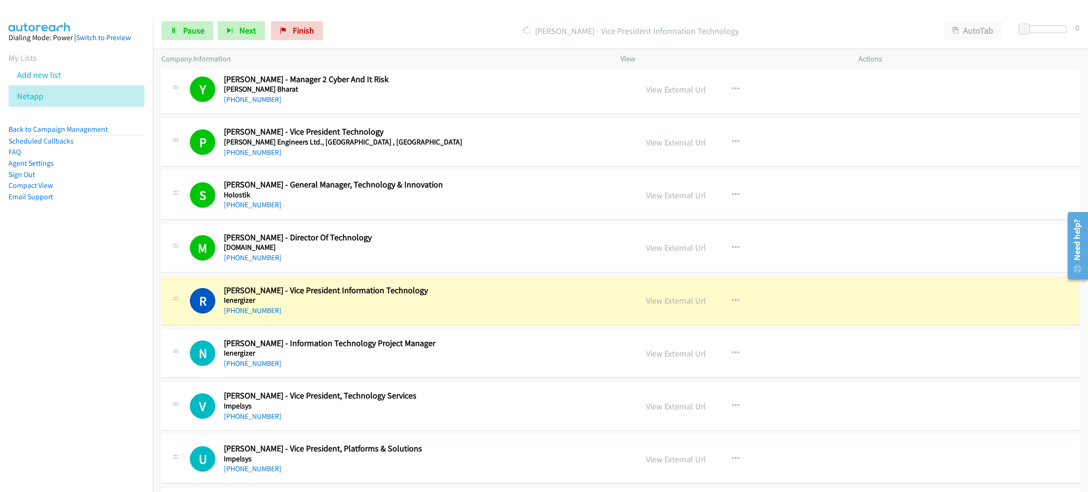
click at [160, 28] on div "Start Calls Pause Next Finish Dialing Rajeev Anand - Vice President Information…" at bounding box center [620, 31] width 935 height 36
click at [178, 28] on link "Pause" at bounding box center [188, 30] width 52 height 19
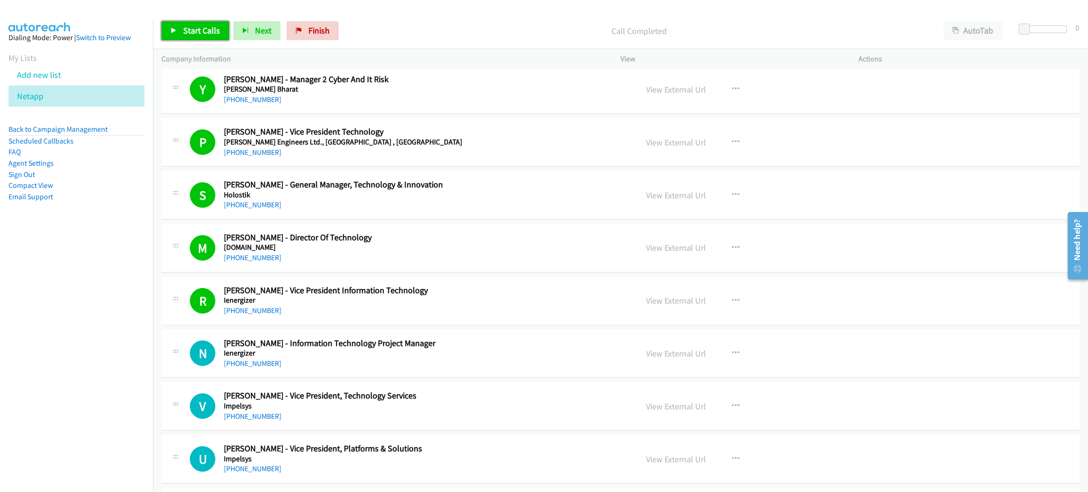
click at [196, 25] on span "Start Calls" at bounding box center [201, 30] width 37 height 11
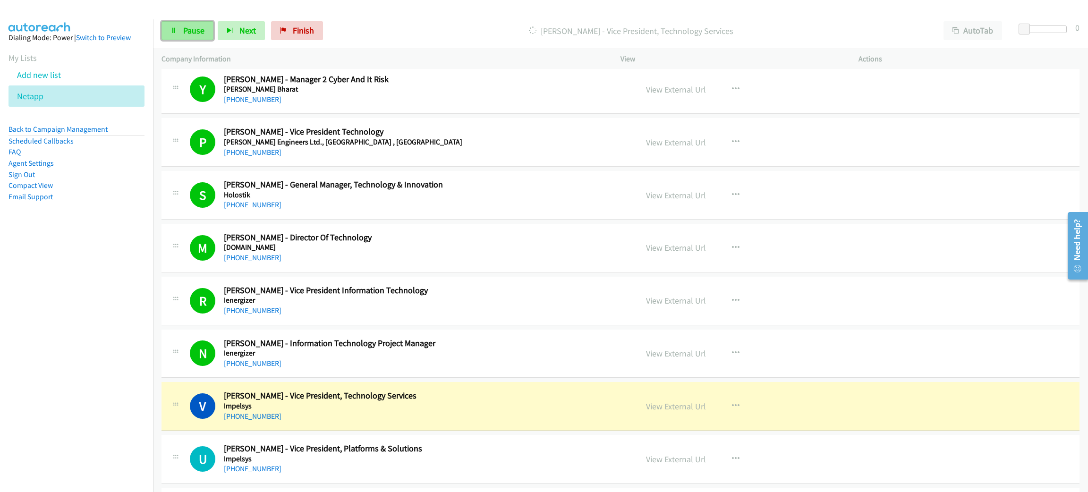
click at [194, 32] on span "Pause" at bounding box center [193, 30] width 21 height 11
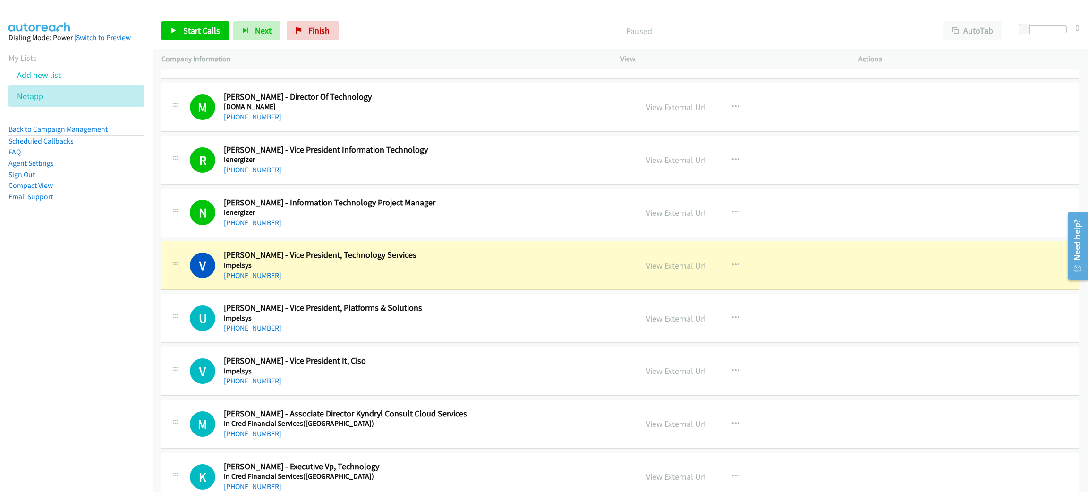
scroll to position [6091, 0]
